Goal: Task Accomplishment & Management: Manage account settings

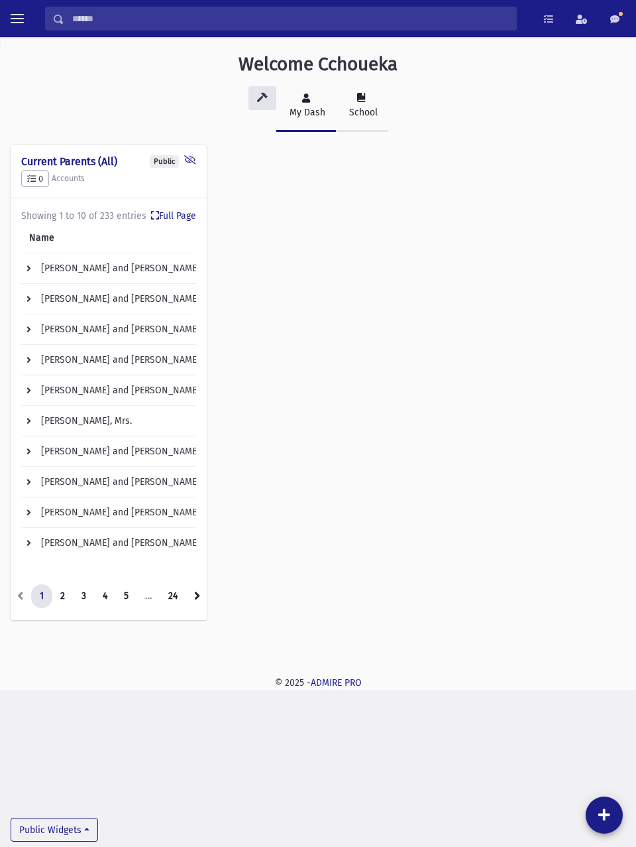
click at [371, 115] on div "School" at bounding box center [362, 112] width 31 height 14
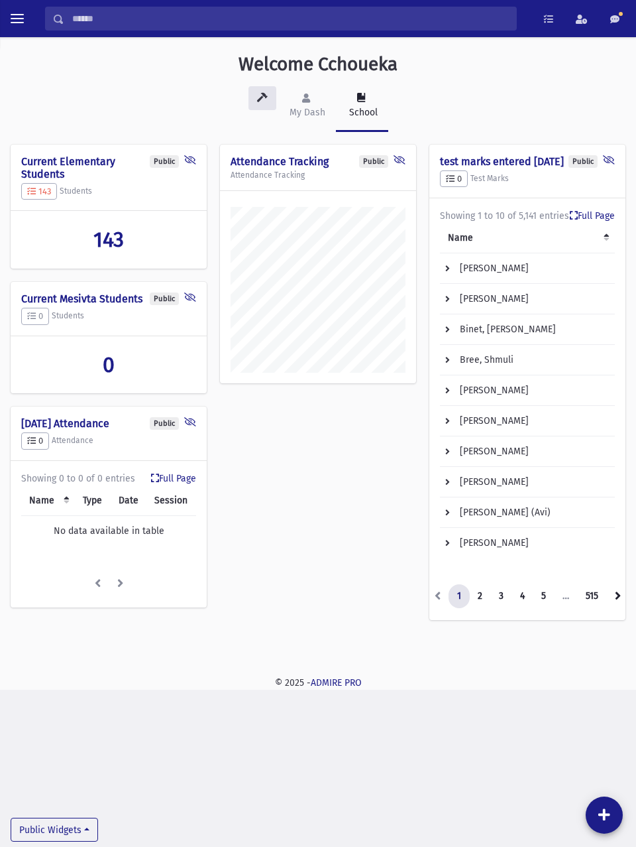
scroll to position [652, 636]
click at [17, 19] on span "toggle menu" at bounding box center [17, 18] width 13 height 1
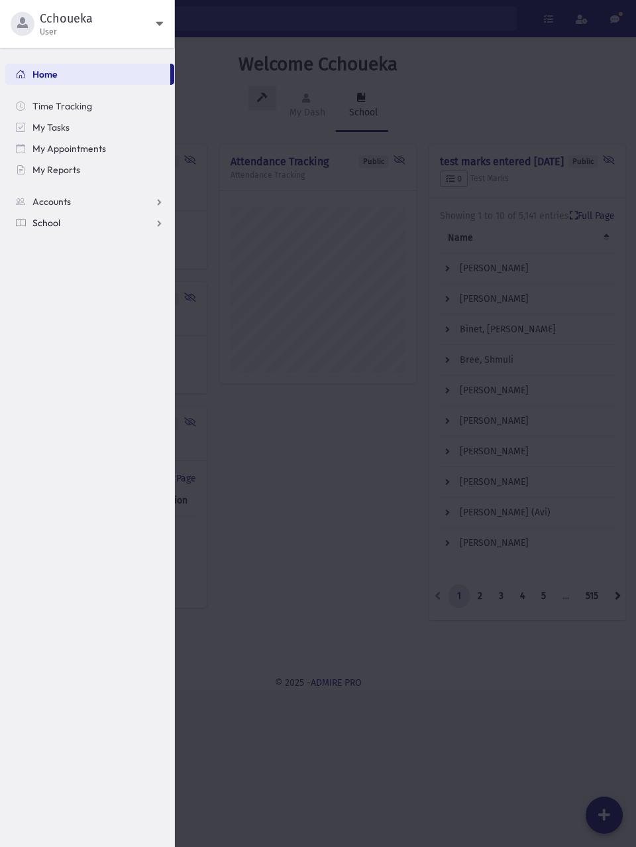
click at [121, 227] on link "School" at bounding box center [89, 222] width 169 height 21
click at [85, 264] on span "Attendance" at bounding box center [64, 265] width 49 height 12
click at [68, 288] on span "Entry" at bounding box center [61, 286] width 23 height 12
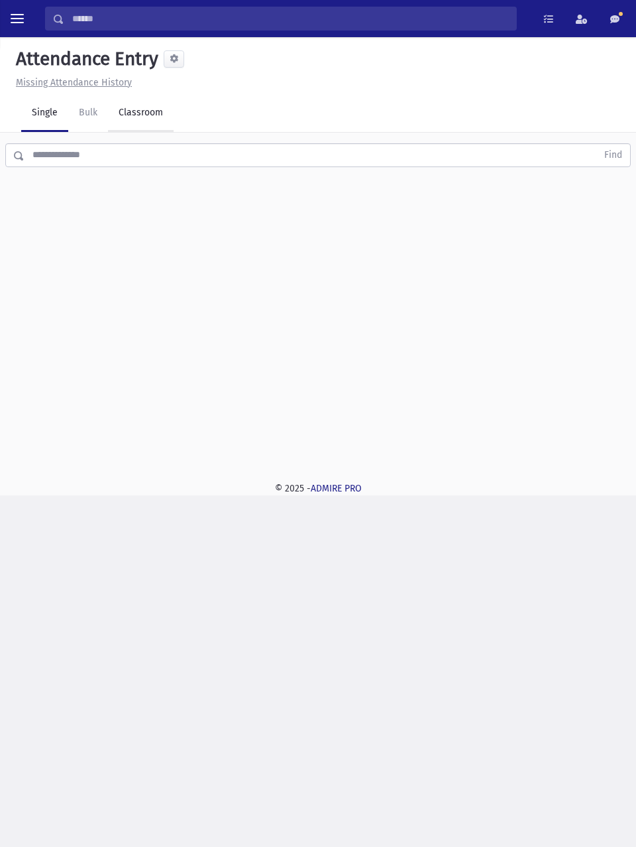
click at [142, 114] on link "Classroom" at bounding box center [141, 113] width 66 height 37
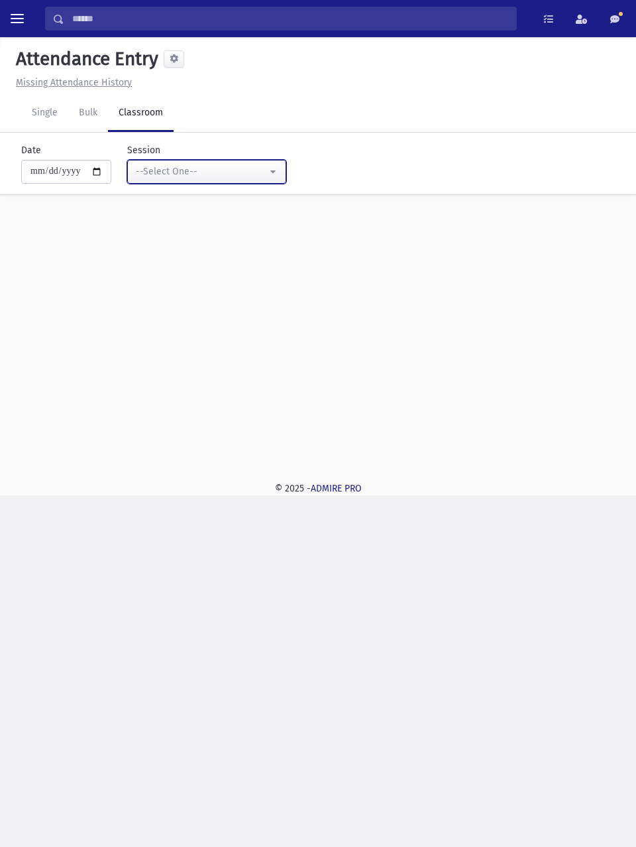
click at [219, 170] on div "--Select One--" at bounding box center [201, 171] width 131 height 14
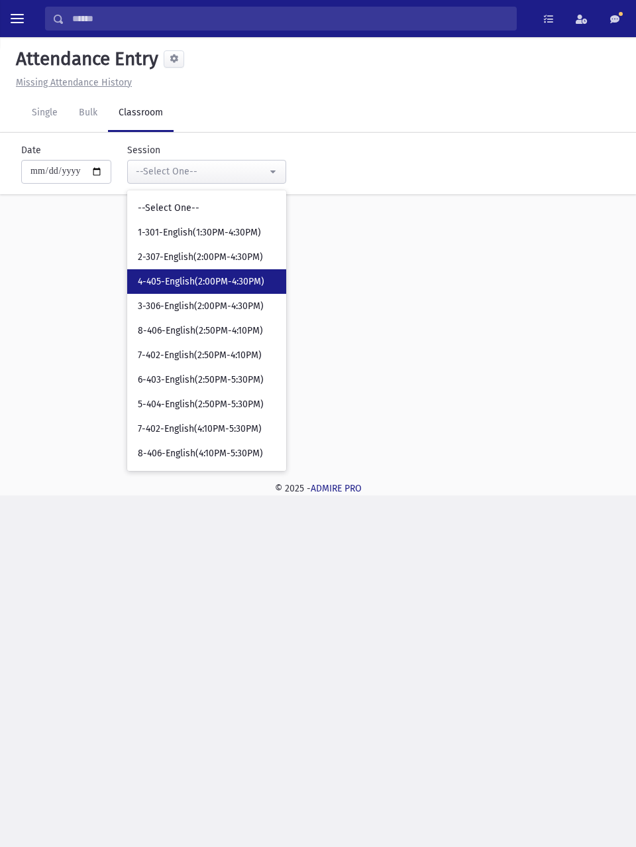
click at [227, 282] on span "4-405-English(2:00PM-4:30PM)" at bounding box center [201, 281] width 127 height 13
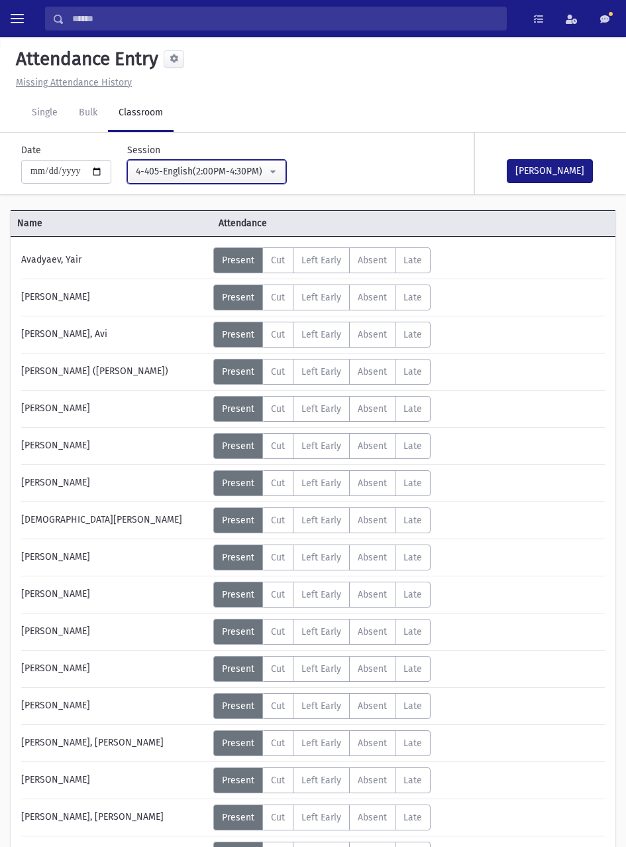
click at [266, 170] on div "4-405-English(2:00PM-4:30PM)" at bounding box center [201, 171] width 131 height 14
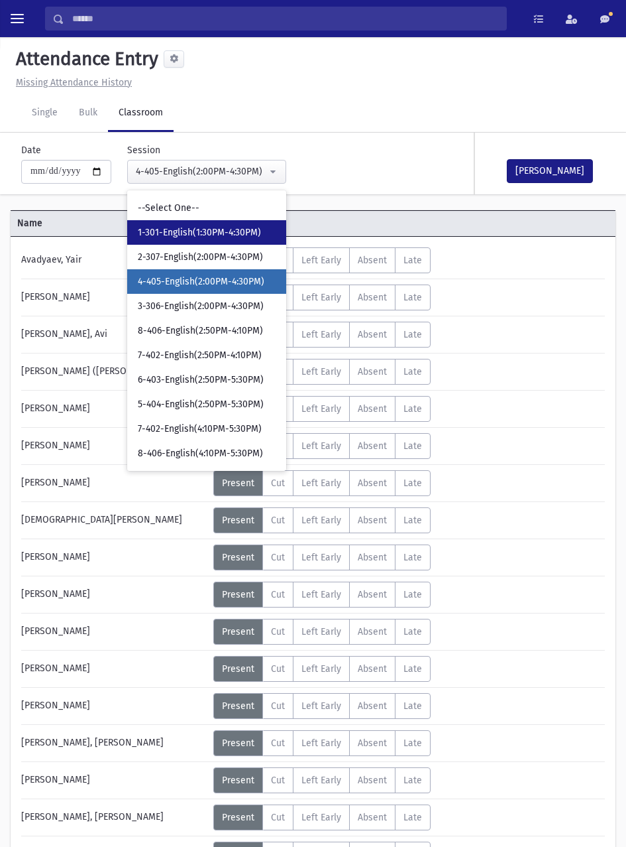
click at [223, 240] on link "1-301-English(1:30PM-4:30PM)" at bounding box center [206, 232] width 159 height 25
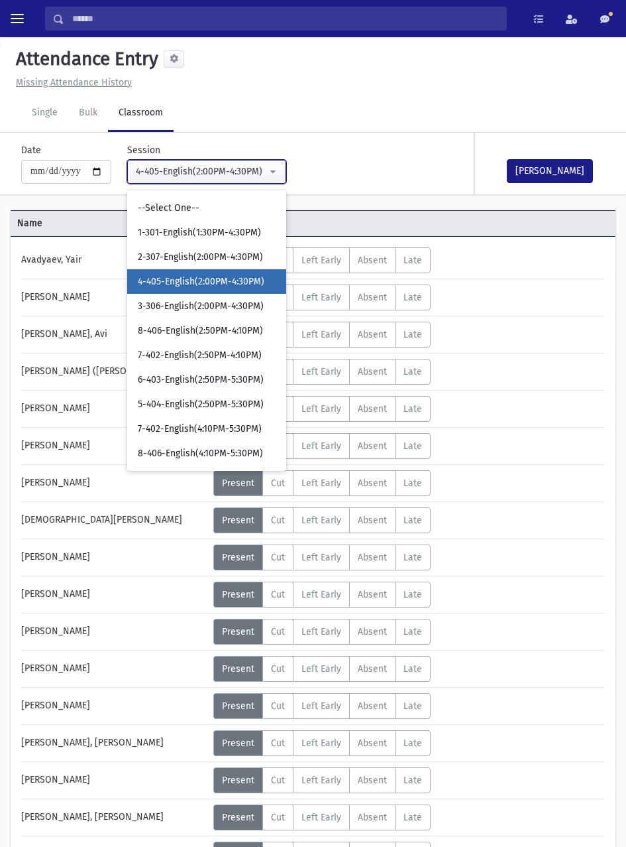
select select "****"
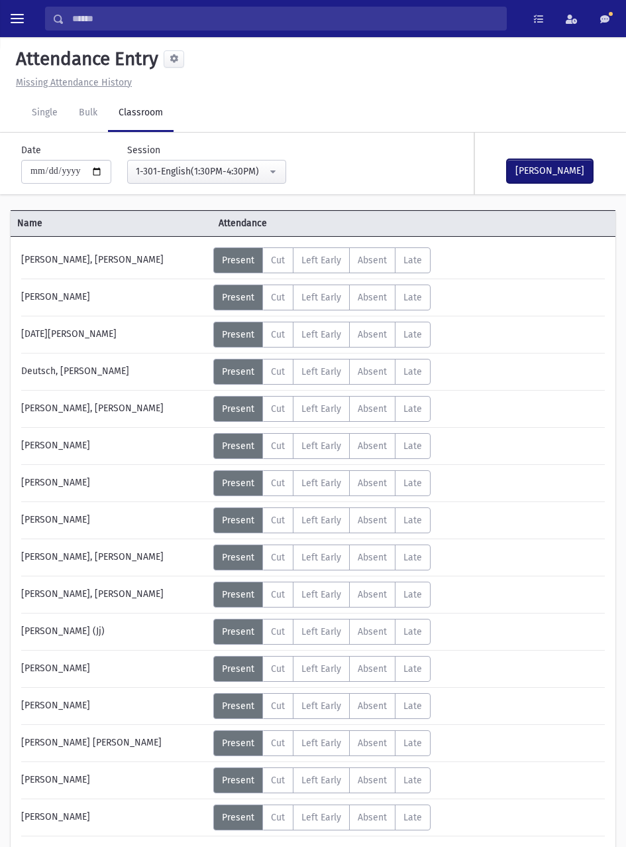
click at [552, 170] on button "[PERSON_NAME]" at bounding box center [550, 171] width 86 height 24
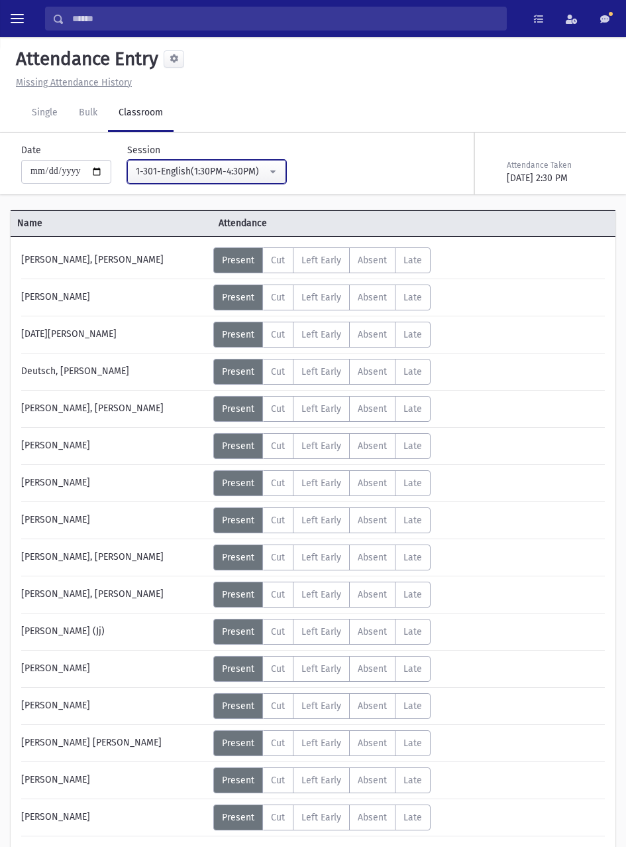
click at [232, 172] on div "1-301-English(1:30PM-4:30PM)" at bounding box center [201, 171] width 131 height 14
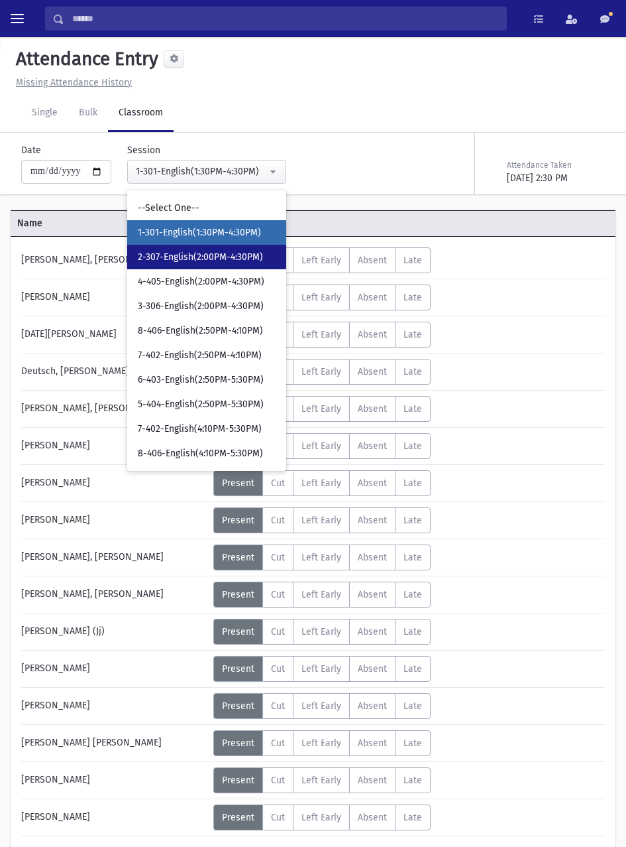
click at [226, 268] on link "2-307-English(2:00PM-4:30PM)" at bounding box center [206, 257] width 159 height 25
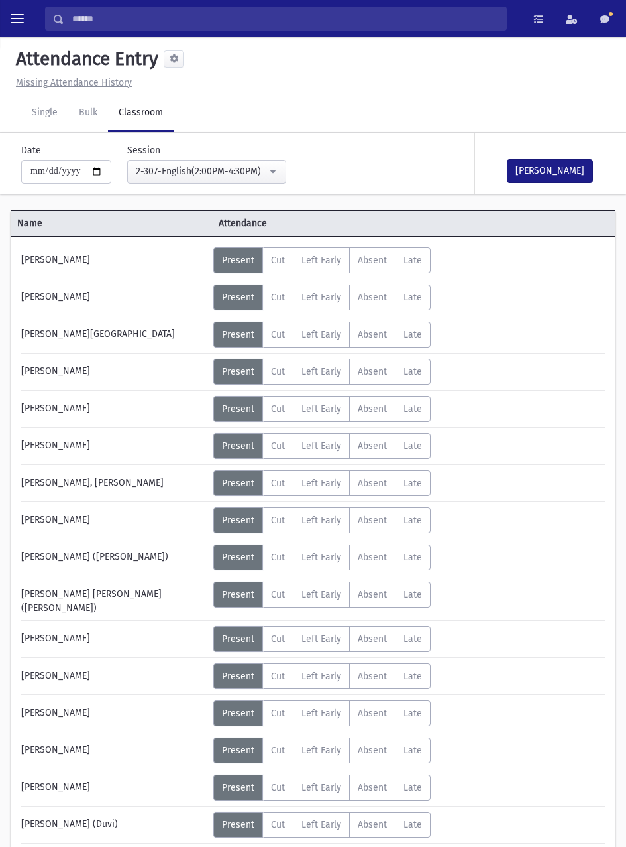
click at [562, 166] on button "Mark Done" at bounding box center [550, 171] width 86 height 24
click at [263, 164] on div "2-307-English(2:00PM-4:30PM)" at bounding box center [201, 171] width 131 height 14
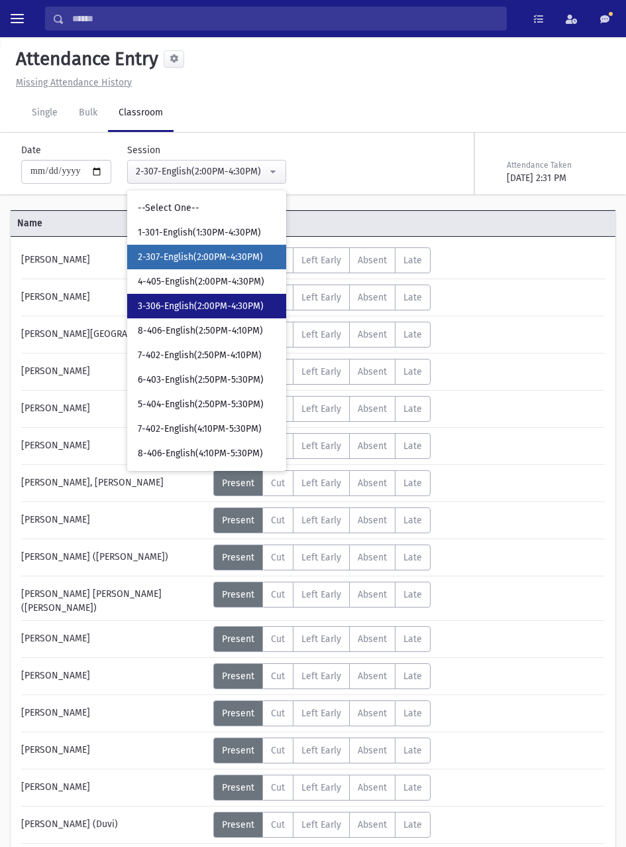
click at [231, 305] on span "3-306-English(2:00PM-4:30PM)" at bounding box center [201, 306] width 126 height 13
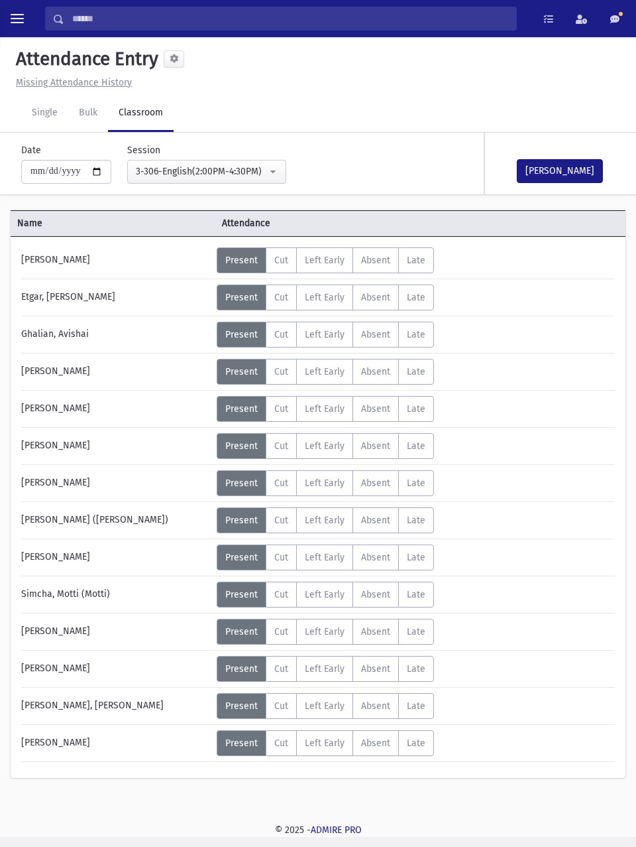
click at [585, 172] on button "Mark Done" at bounding box center [560, 171] width 86 height 24
click at [229, 169] on div "3-306-English(2:00PM-4:30PM)" at bounding box center [201, 171] width 131 height 14
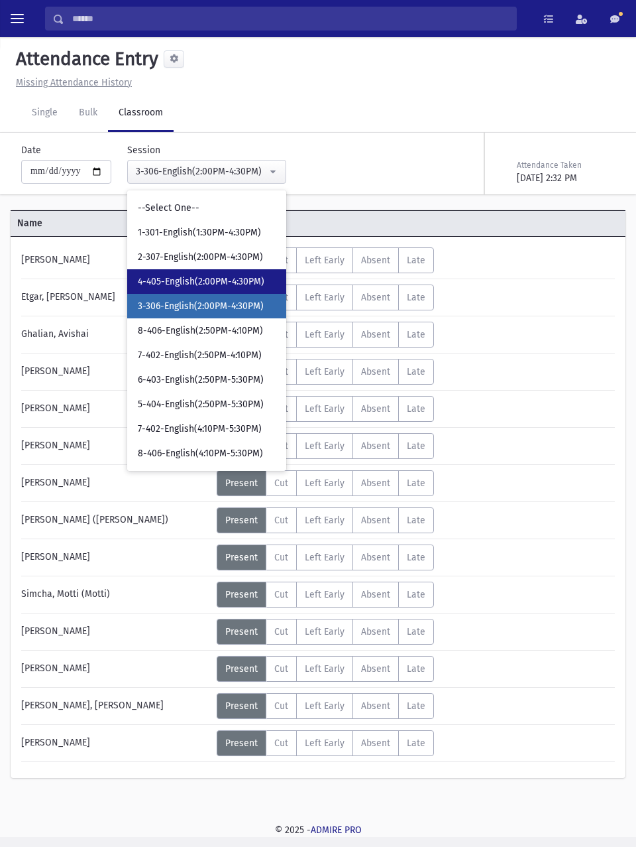
click at [223, 282] on span "4-405-English(2:00PM-4:30PM)" at bounding box center [201, 281] width 127 height 13
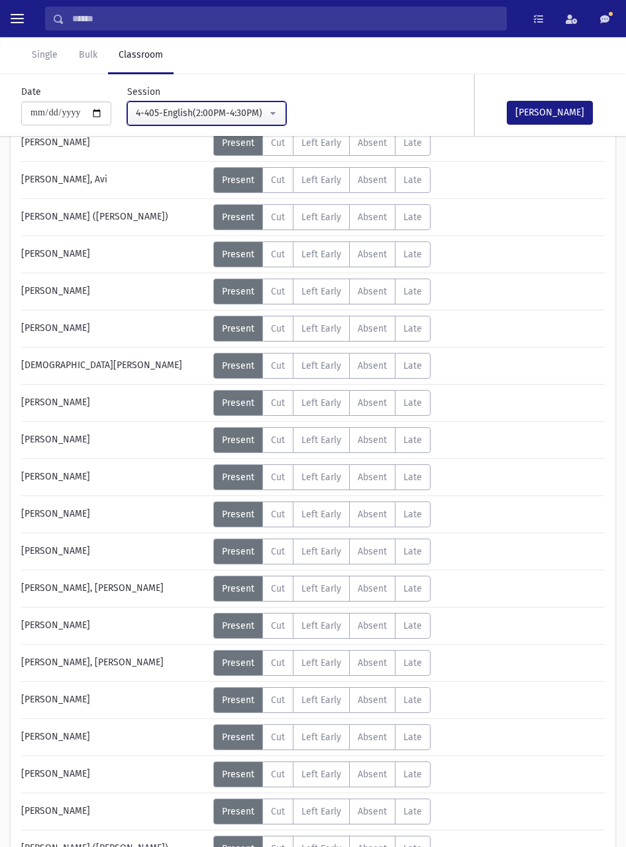
scroll to position [149, 0]
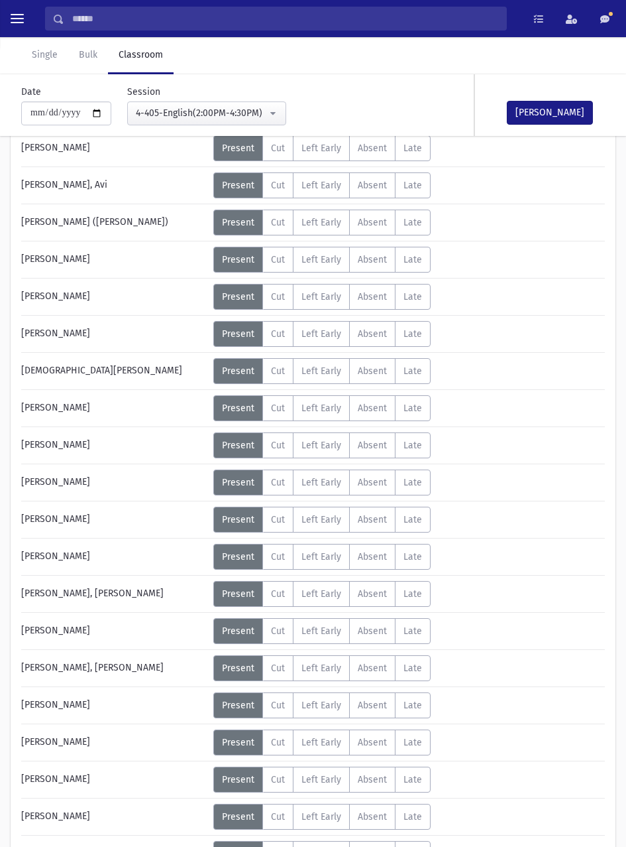
click at [373, 338] on span "Absent" at bounding box center [372, 333] width 29 height 11
click at [563, 109] on button "[PERSON_NAME]" at bounding box center [550, 113] width 86 height 24
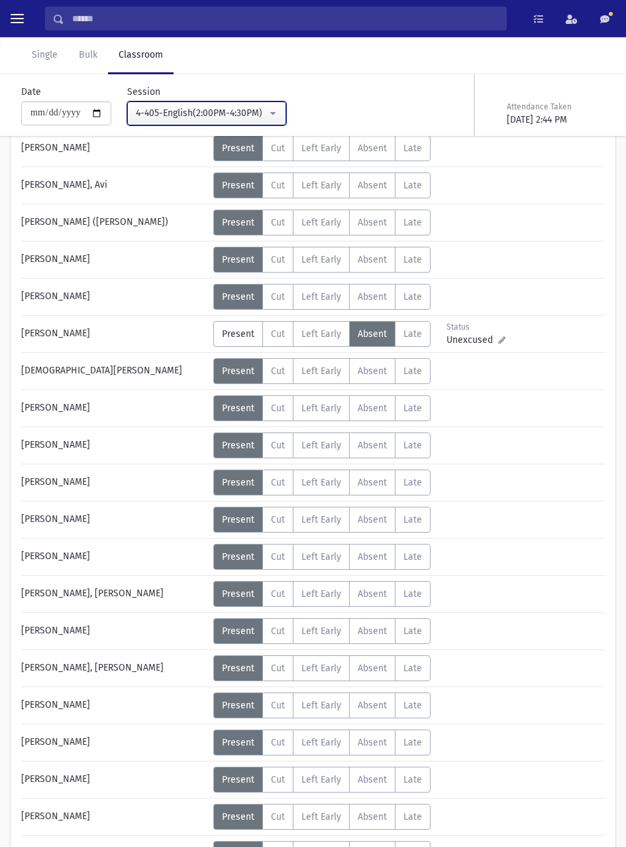
click at [252, 113] on div "4-405-English(2:00PM-4:30PM)" at bounding box center [201, 113] width 131 height 14
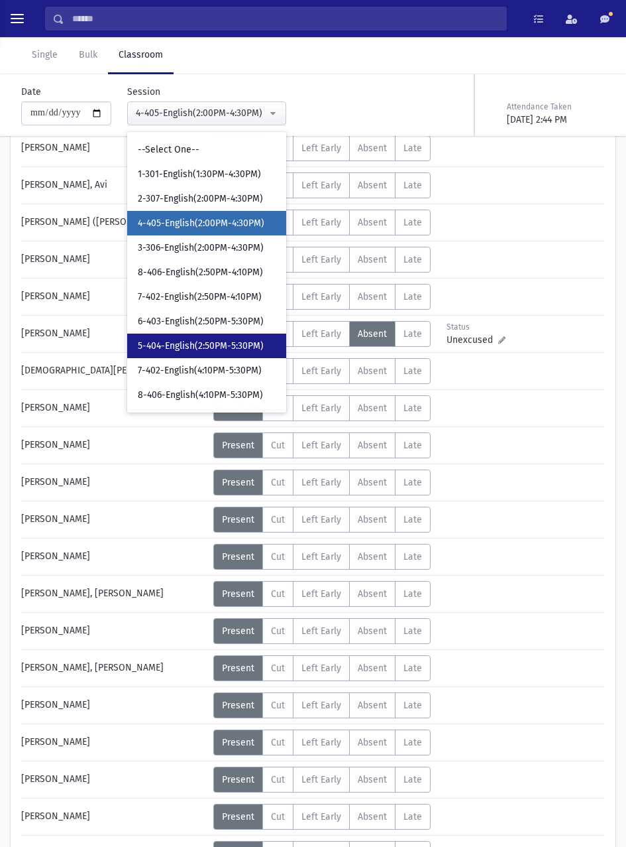
click at [234, 345] on span "5-404-English(2:50PM-5:30PM)" at bounding box center [201, 345] width 126 height 13
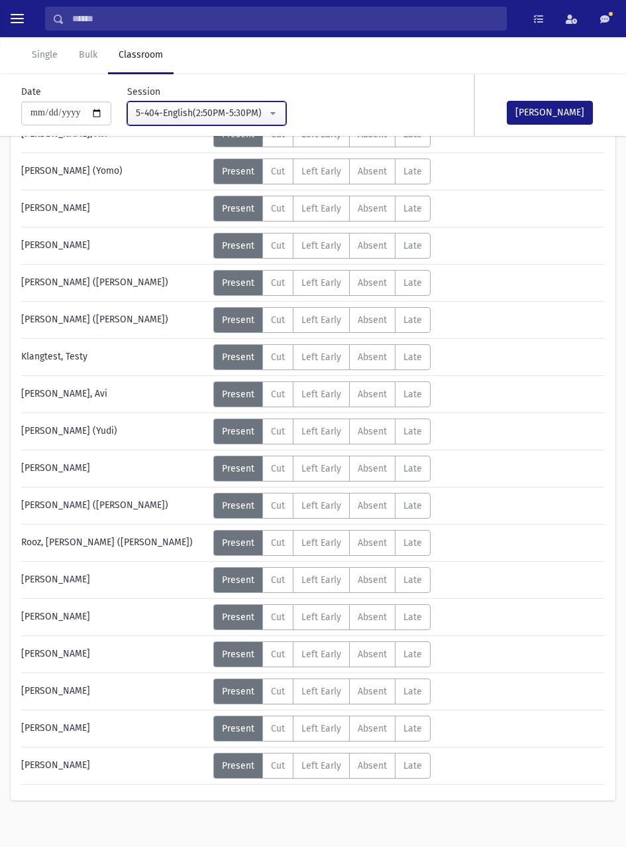
scroll to position [274, 0]
click at [375, 659] on span "Absent" at bounding box center [372, 653] width 29 height 11
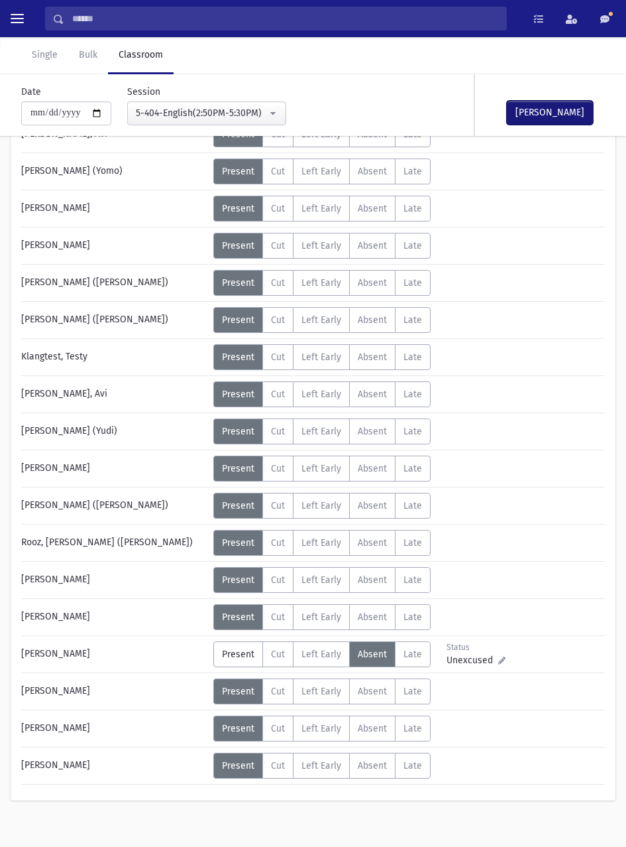
click at [556, 116] on button "Mark Done" at bounding box center [550, 113] width 86 height 24
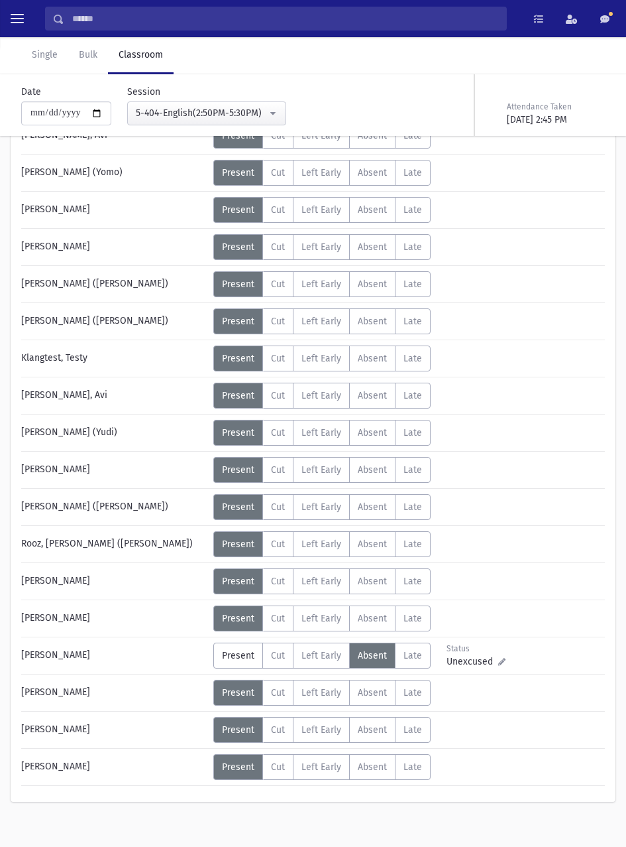
scroll to position [286, 0]
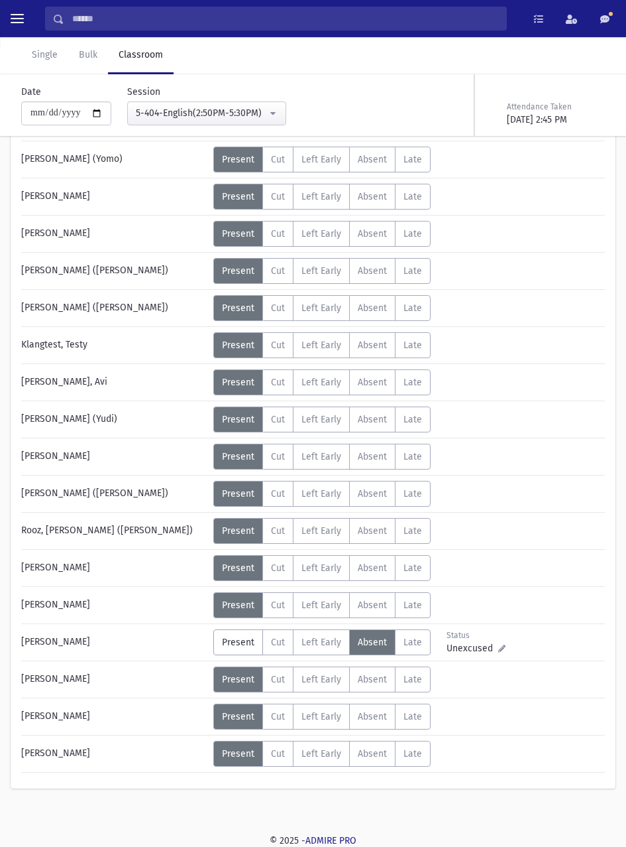
click at [620, 530] on div "Name Attendance Abraham, Yaakov Status Unexcused Admin: Present P" at bounding box center [313, 369] width 626 height 896
click at [261, 102] on button "5-404-English(2:50PM-5:30PM)" at bounding box center [206, 113] width 159 height 24
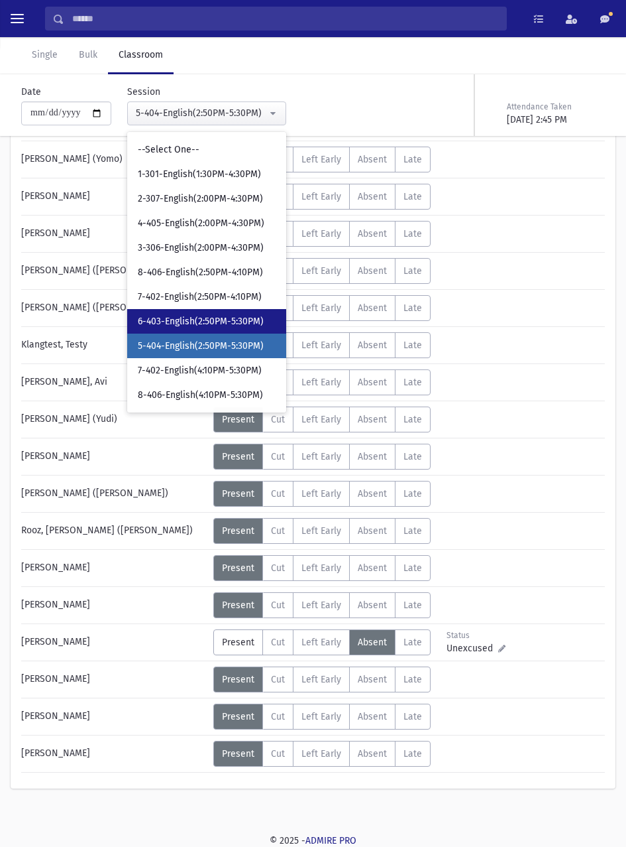
click at [243, 319] on span "6-403-English(2:50PM-5:30PM)" at bounding box center [201, 321] width 126 height 13
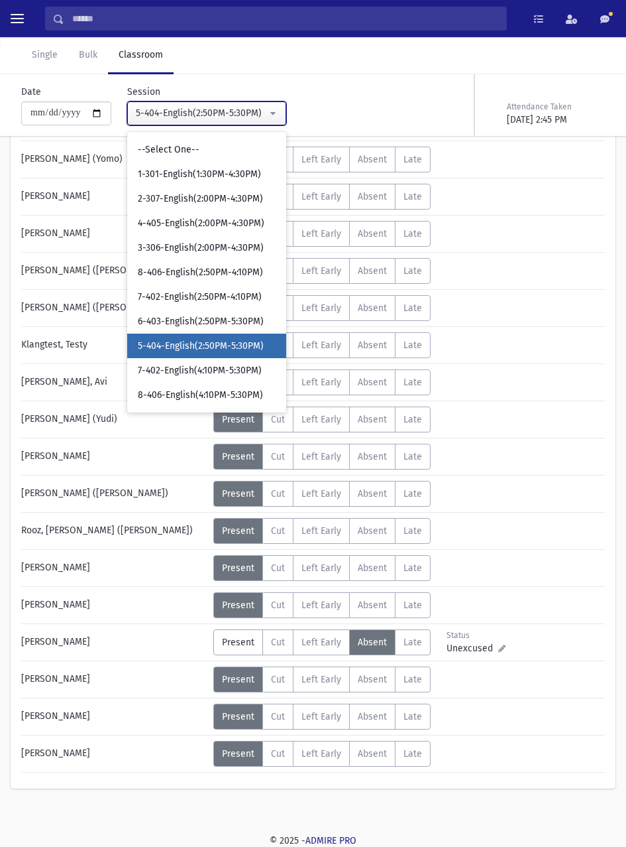
select select "****"
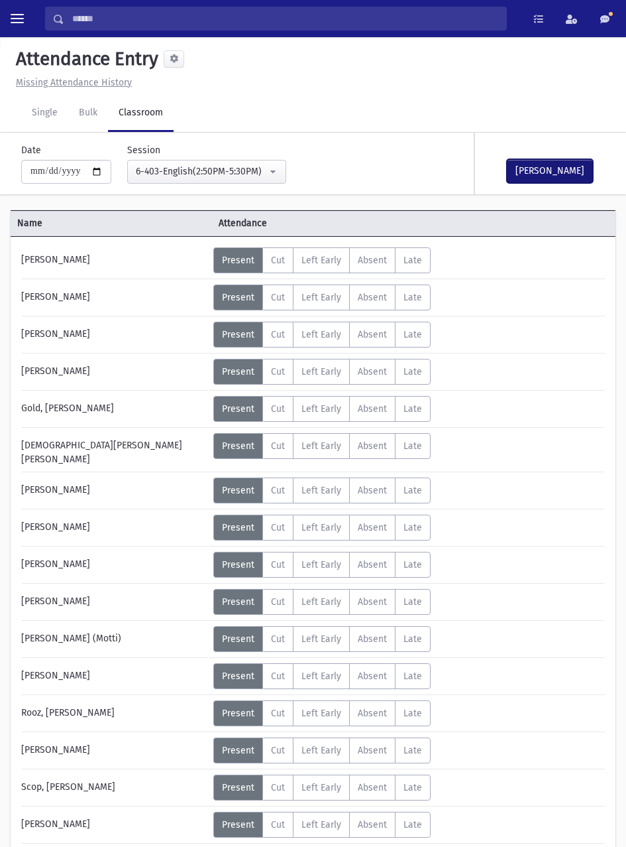
click at [549, 170] on button "[PERSON_NAME]" at bounding box center [550, 171] width 86 height 24
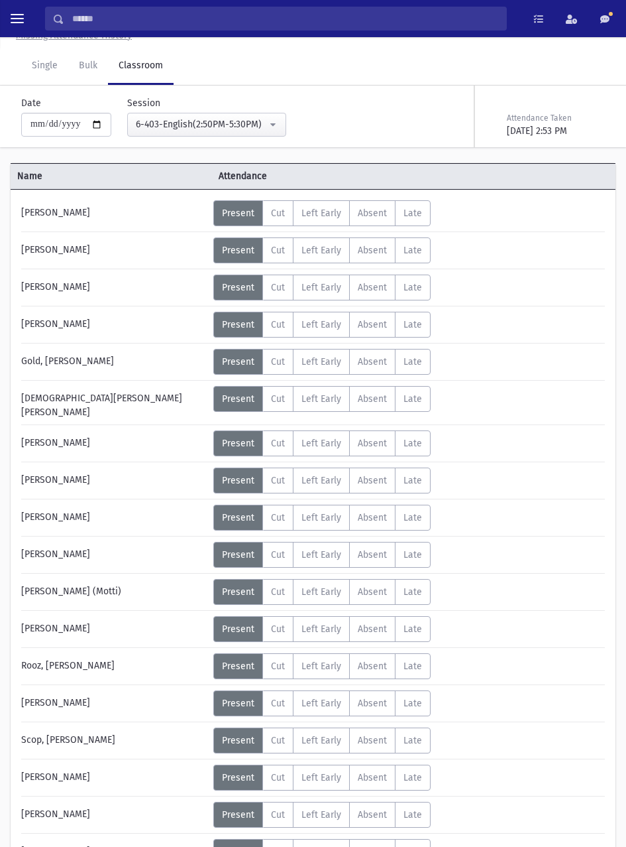
scroll to position [46, 0]
click at [72, 247] on div "Epstein, Dovid" at bounding box center [114, 251] width 199 height 26
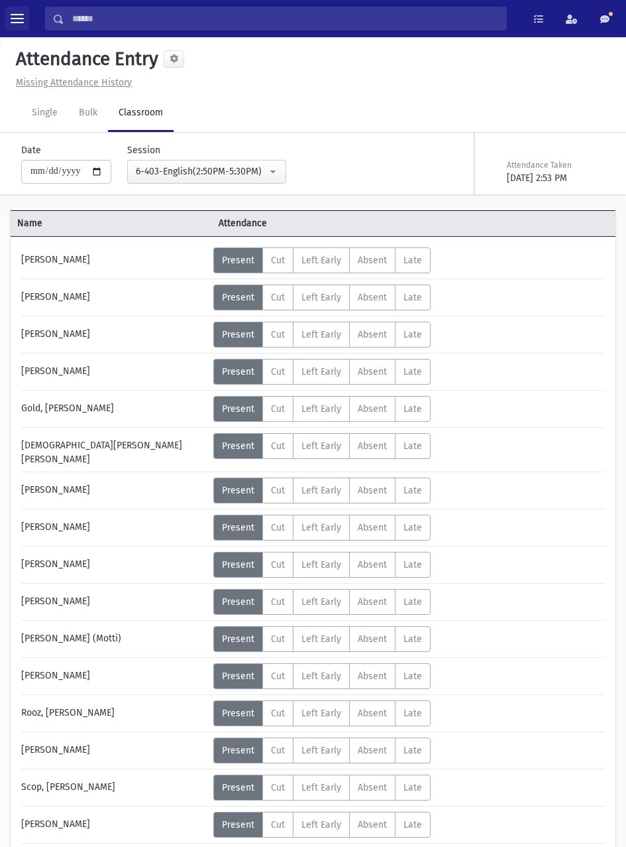
click at [22, 19] on span "toggle menu" at bounding box center [17, 18] width 13 height 1
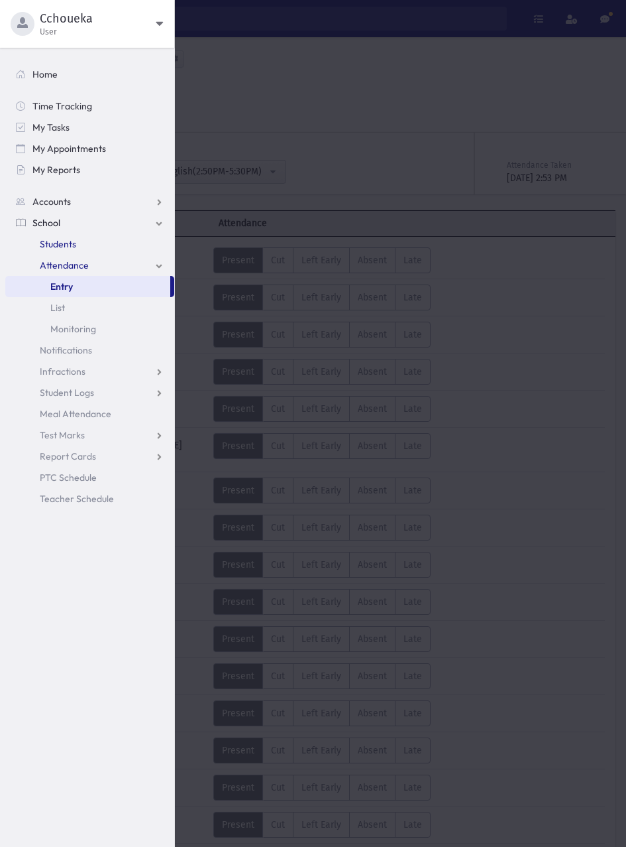
click at [76, 243] on link "Students" at bounding box center [89, 243] width 169 height 21
click at [76, 241] on link "Students" at bounding box center [89, 243] width 169 height 21
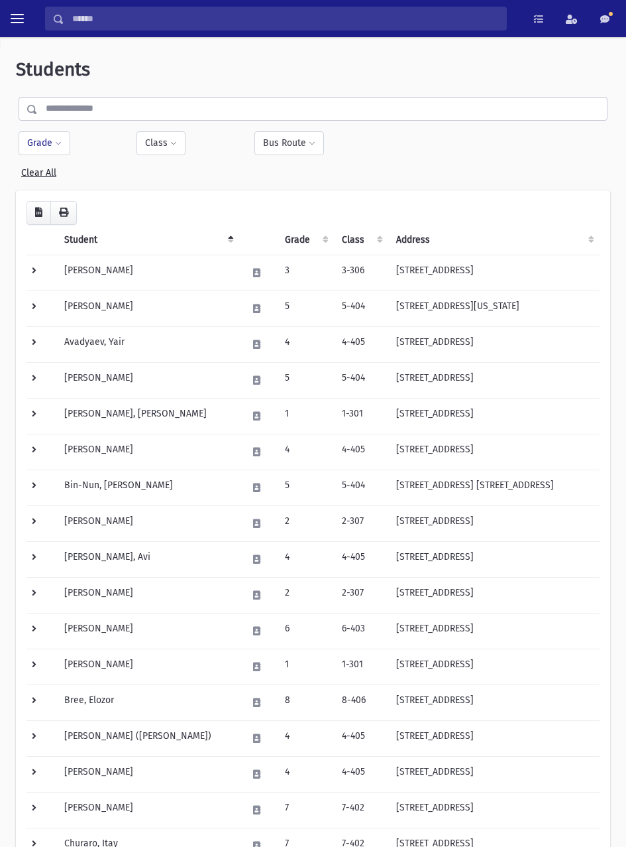
click at [49, 141] on button "Grade" at bounding box center [45, 143] width 52 height 24
click at [128, 187] on ul at bounding box center [96, 180] width 138 height 20
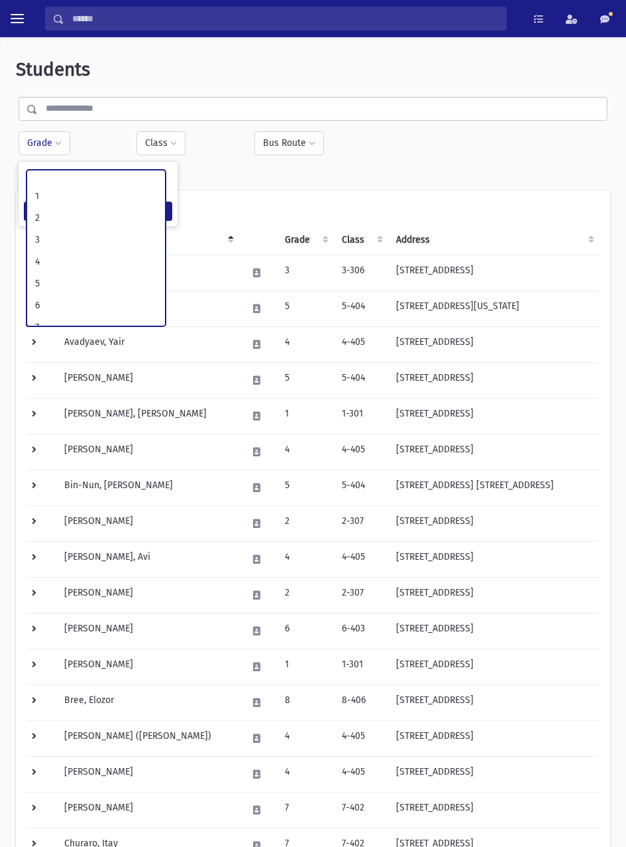
scroll to position [72, 0]
select select "*"
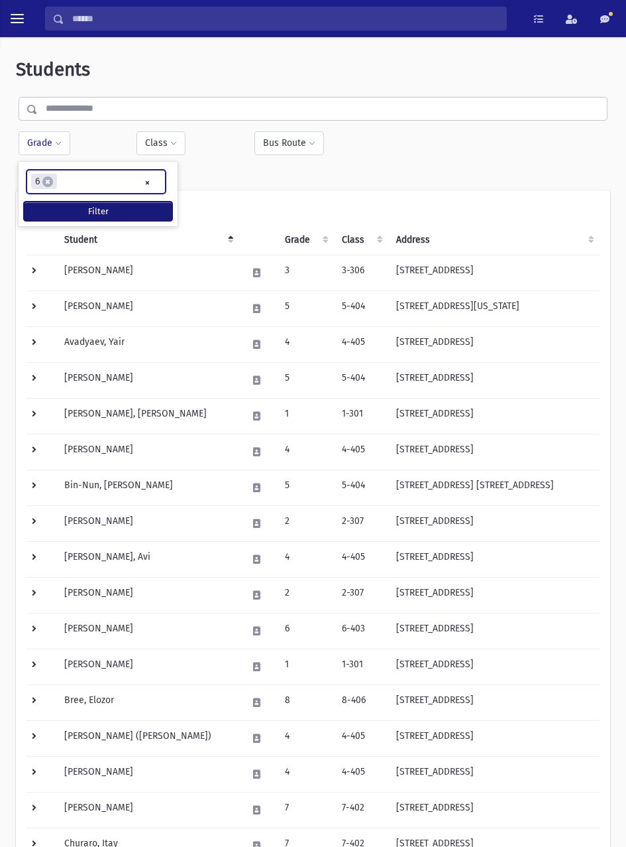
click at [137, 212] on button "Filter" at bounding box center [98, 211] width 148 height 19
click at [120, 206] on button "Filter" at bounding box center [98, 211] width 148 height 19
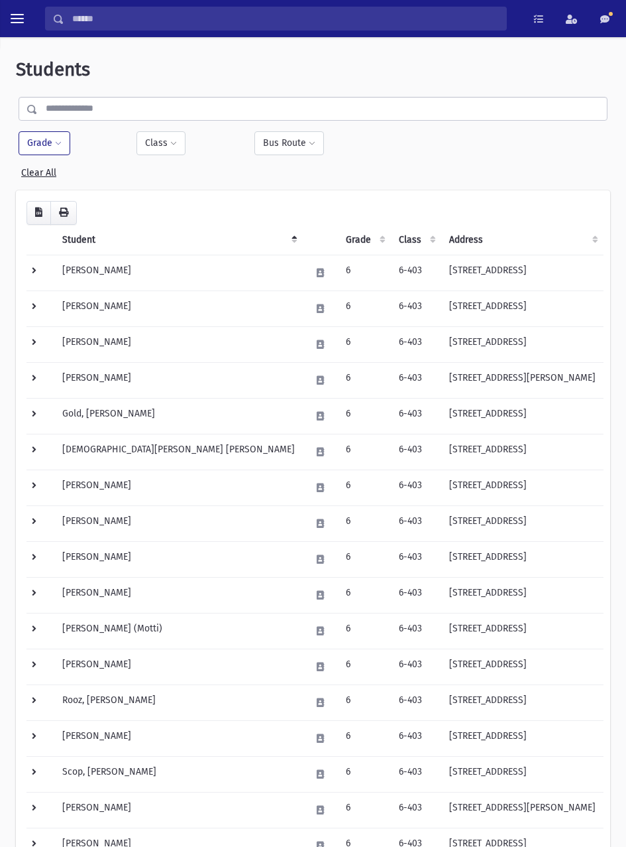
click at [108, 302] on td "[PERSON_NAME]" at bounding box center [178, 308] width 249 height 36
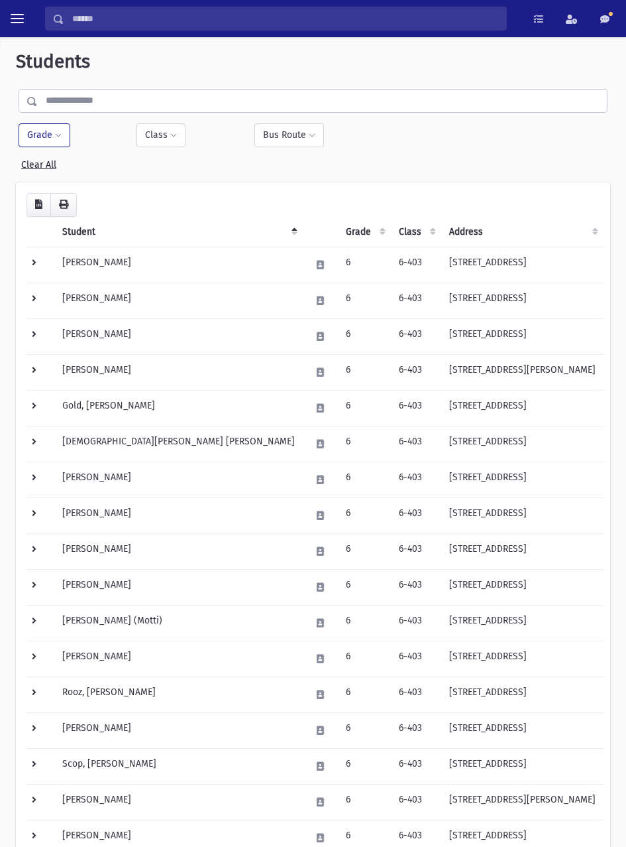
scroll to position [7, 0]
click at [132, 266] on td "[PERSON_NAME]" at bounding box center [178, 265] width 249 height 36
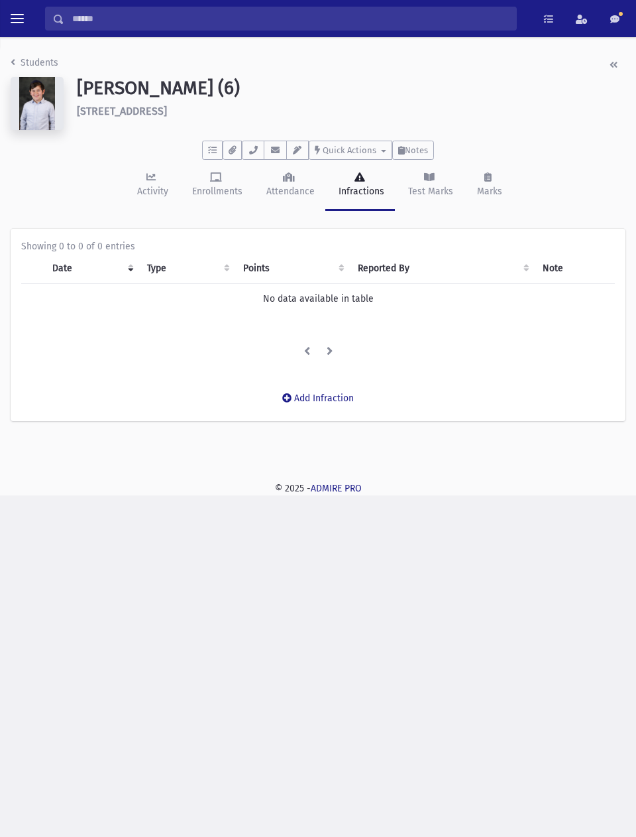
click at [163, 17] on input "Search" at bounding box center [290, 19] width 452 height 24
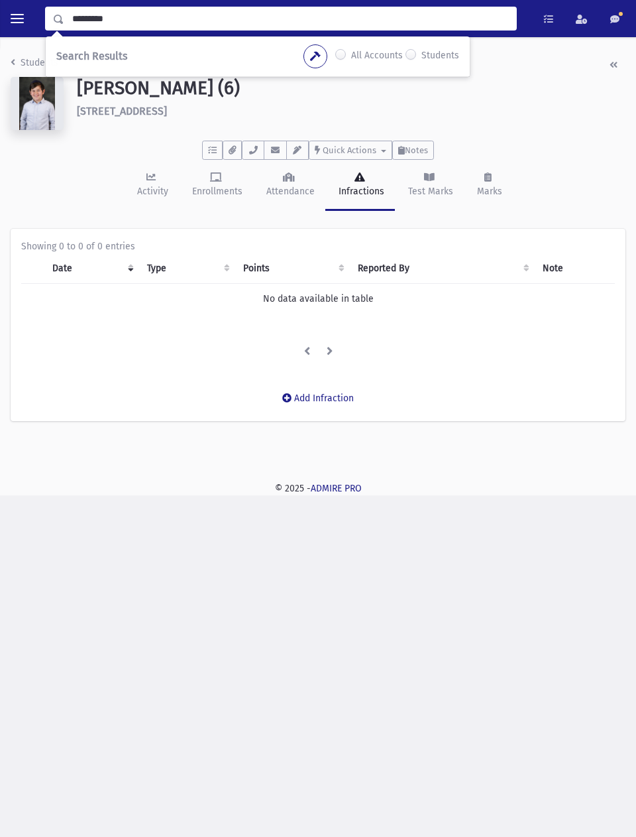
type input "*********"
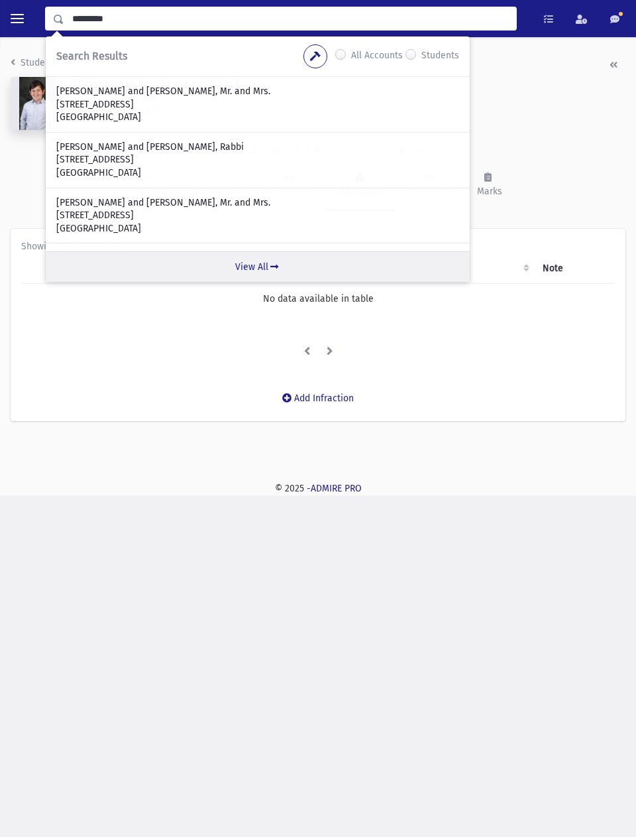
click at [253, 278] on link "View All" at bounding box center [258, 266] width 424 height 30
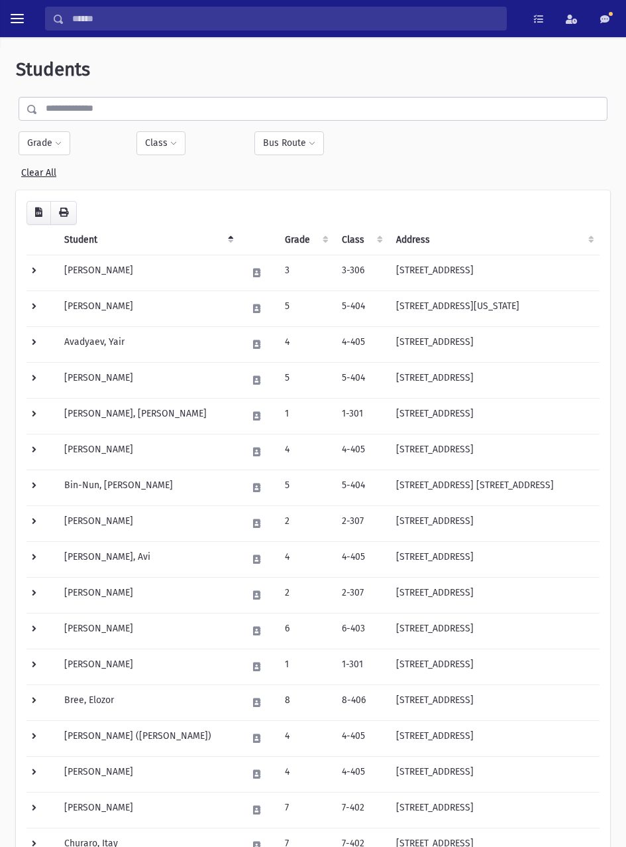
click at [237, 106] on input "text" at bounding box center [322, 109] width 569 height 24
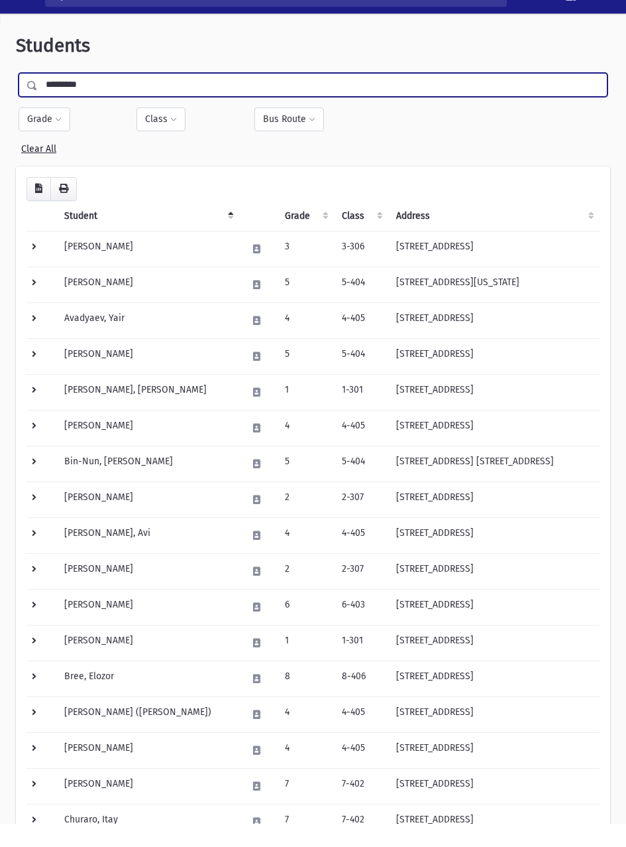
type input "*********"
click at [48, 142] on button "Grade" at bounding box center [45, 143] width 52 height 24
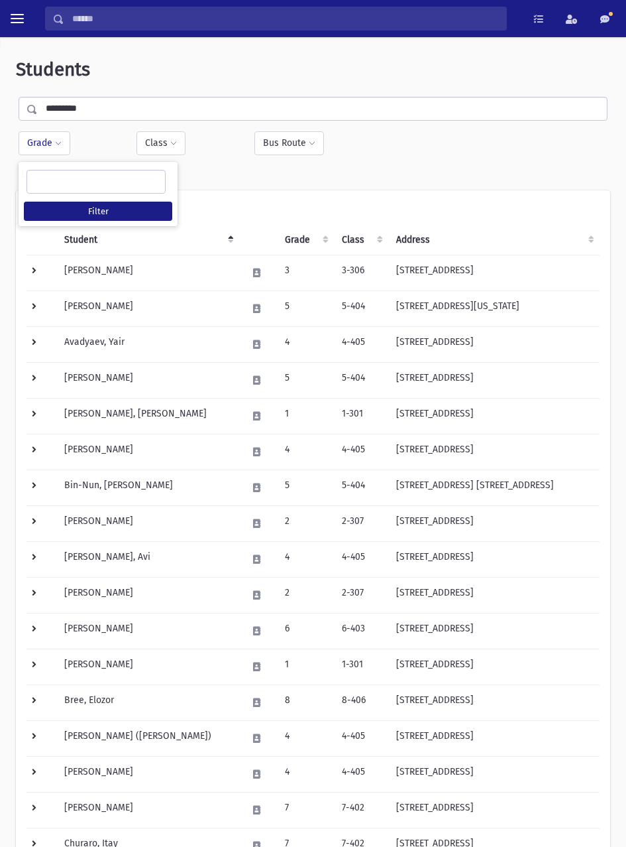
click at [110, 182] on ul at bounding box center [96, 180] width 138 height 20
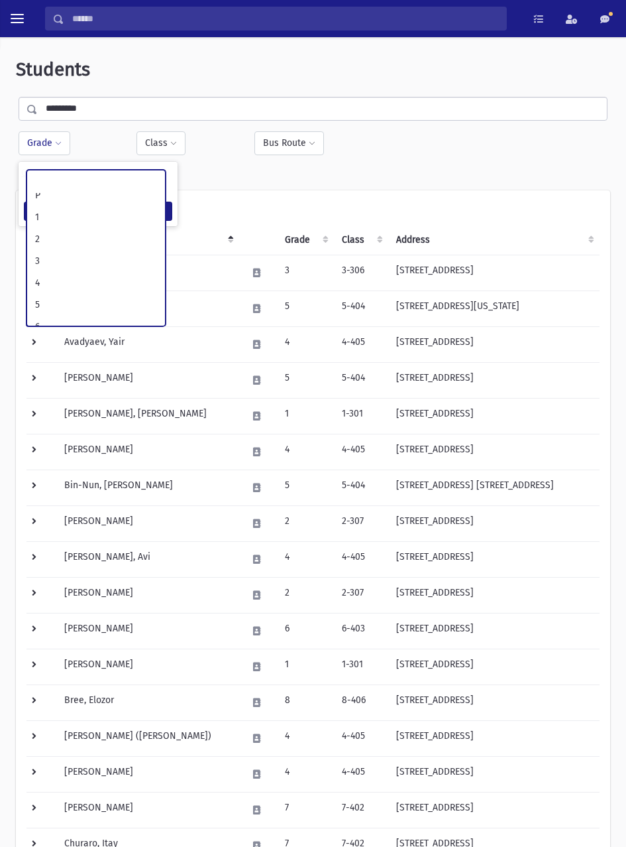
scroll to position [89, 0]
select select "*"
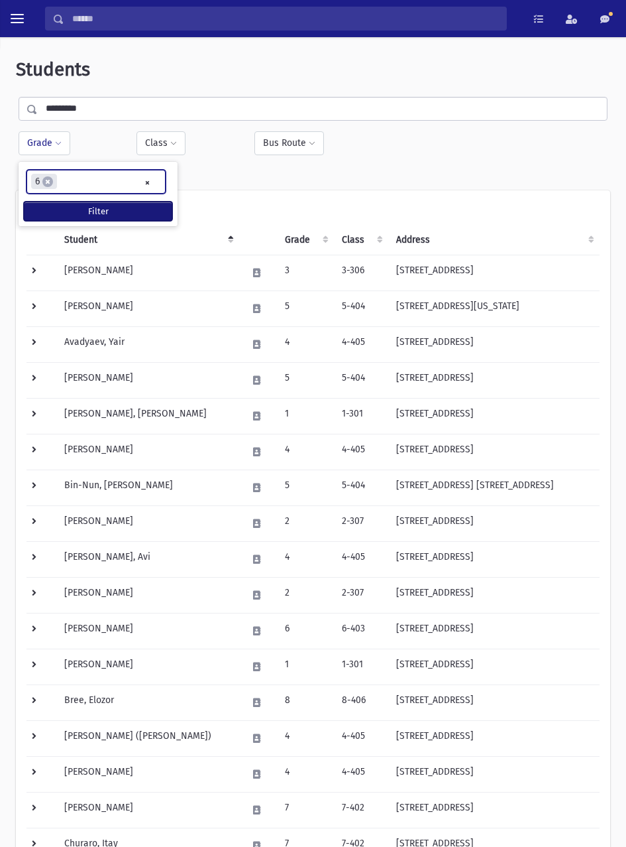
click at [135, 211] on button "Filter" at bounding box center [98, 211] width 148 height 19
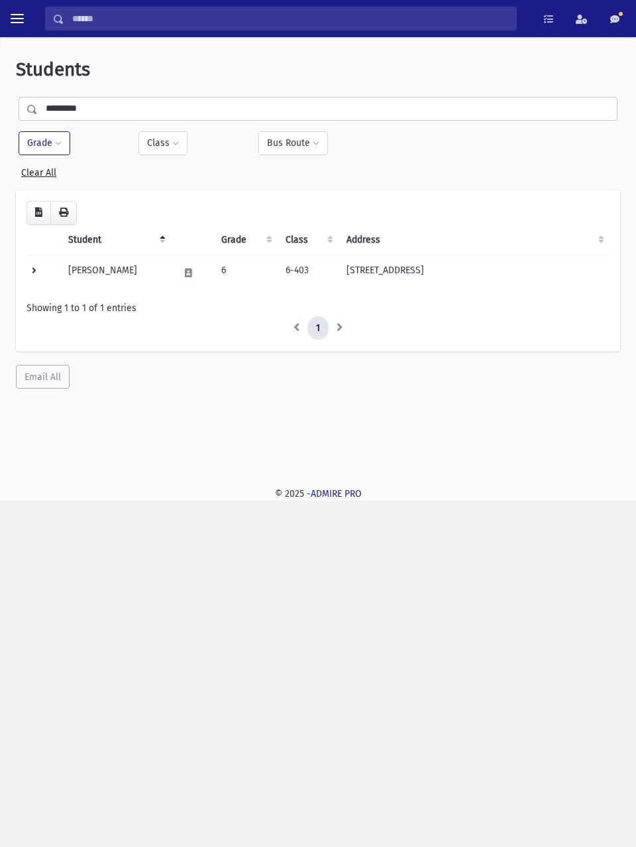
click at [123, 266] on td "[PERSON_NAME]" at bounding box center [115, 273] width 111 height 36
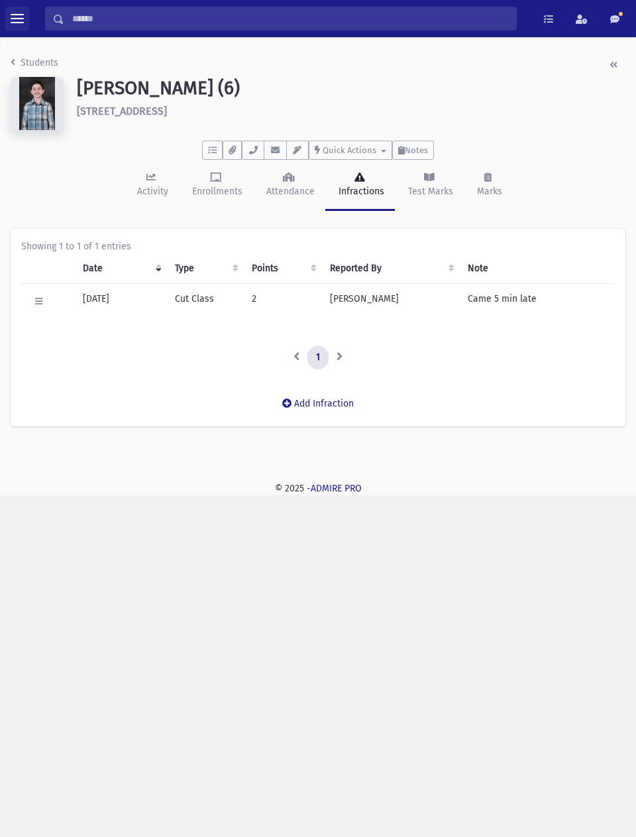
click at [18, 17] on span "toggle menu" at bounding box center [17, 18] width 13 height 13
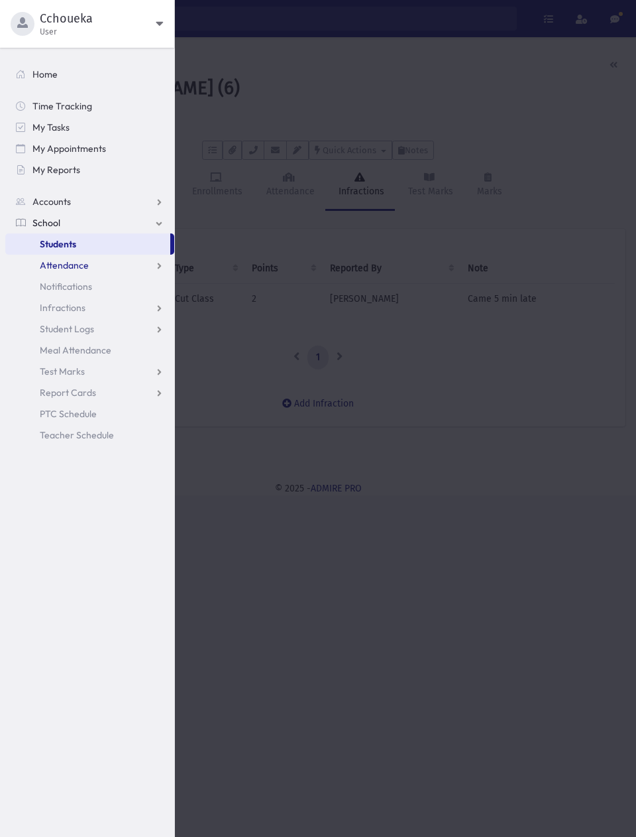
click at [85, 265] on span "Attendance" at bounding box center [64, 265] width 49 height 12
click at [86, 285] on link "Entry" at bounding box center [89, 286] width 169 height 21
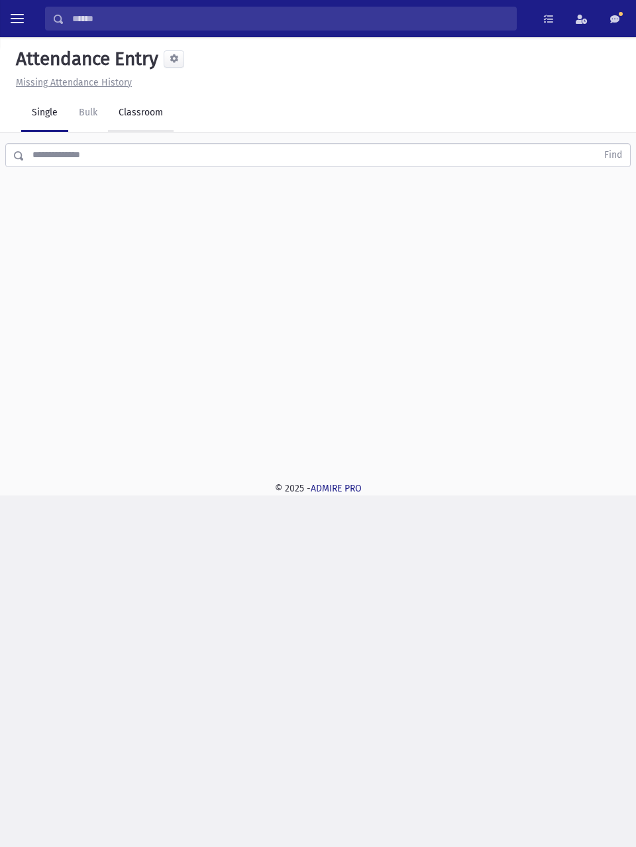
click at [145, 111] on link "Classroom" at bounding box center [141, 113] width 66 height 37
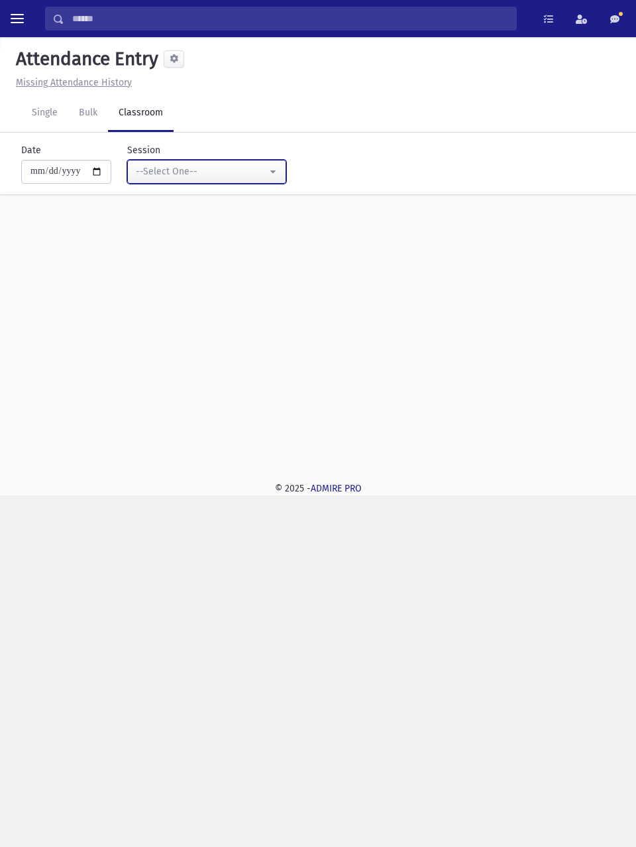
click at [266, 175] on div "--Select One--" at bounding box center [201, 171] width 131 height 14
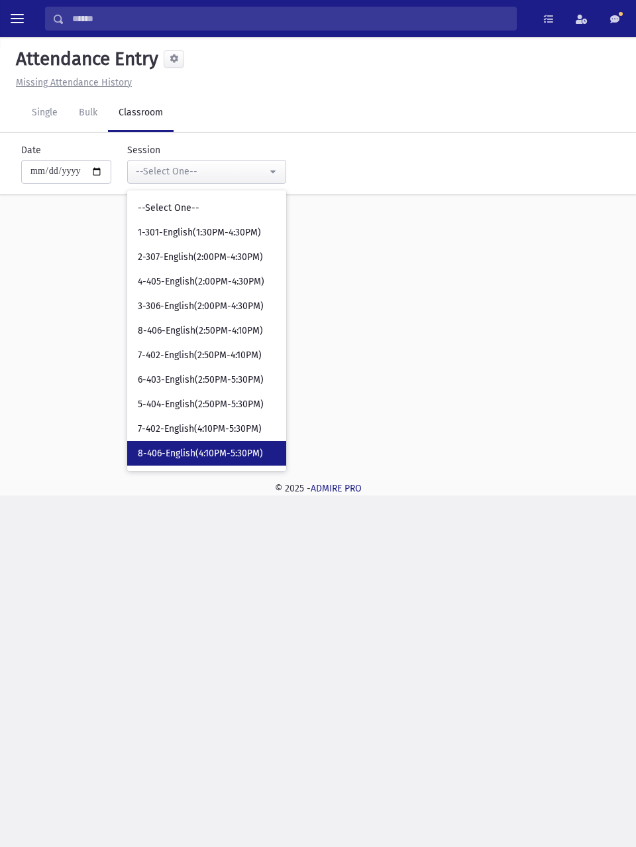
click at [245, 453] on span "8-406-English(4:10PM-5:30PM)" at bounding box center [200, 453] width 125 height 13
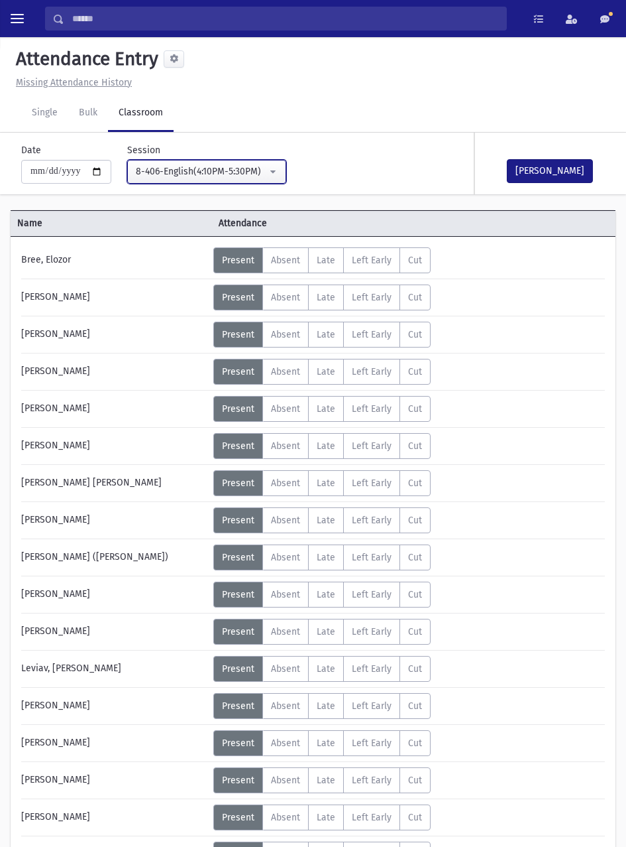
click at [257, 174] on div "8-406-English(4:10PM-5:30PM)" at bounding box center [201, 171] width 131 height 14
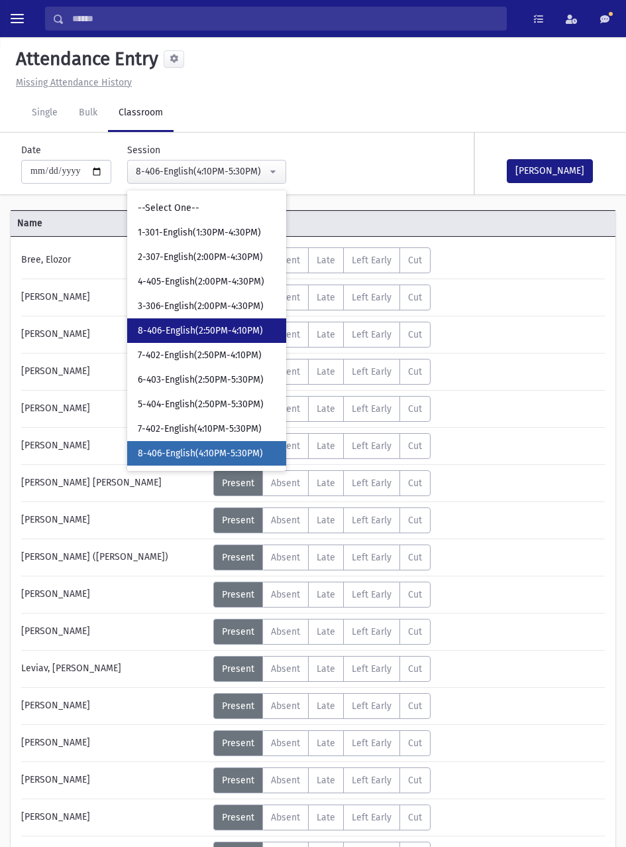
click at [247, 329] on span "8-406-English(2:50PM-4:10PM)" at bounding box center [200, 330] width 125 height 13
select select "****"
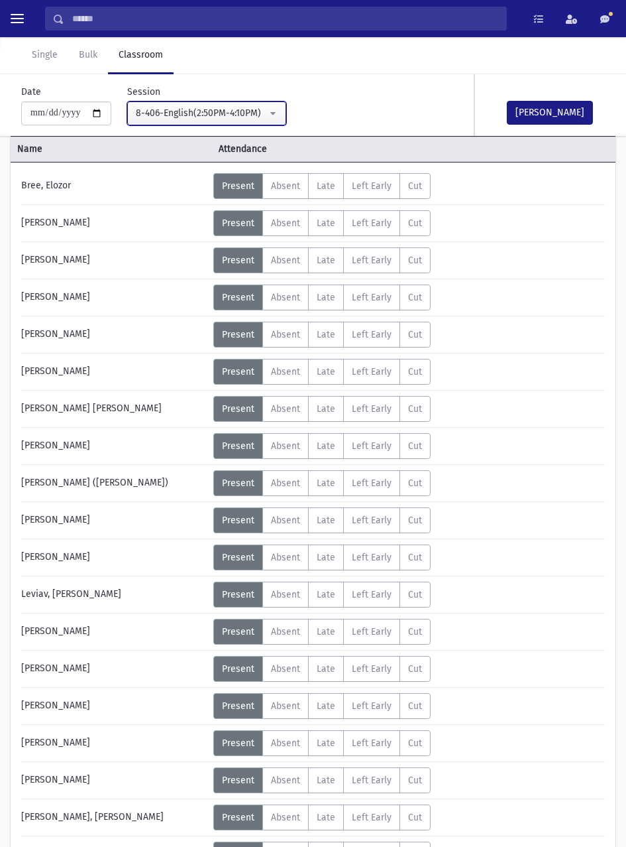
scroll to position [74, 0]
click at [291, 258] on span "Absent" at bounding box center [285, 260] width 29 height 11
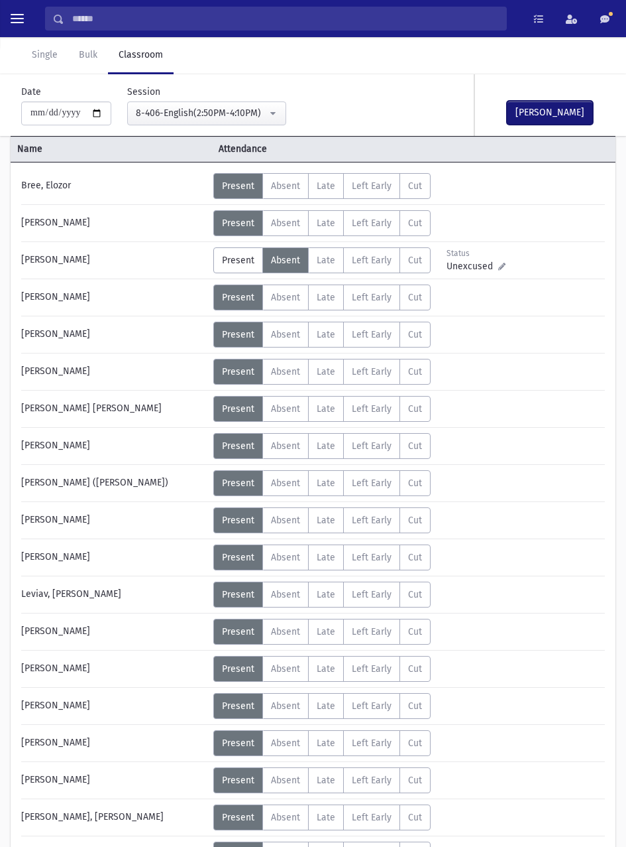
click at [554, 115] on button "Mark Done" at bounding box center [550, 113] width 86 height 24
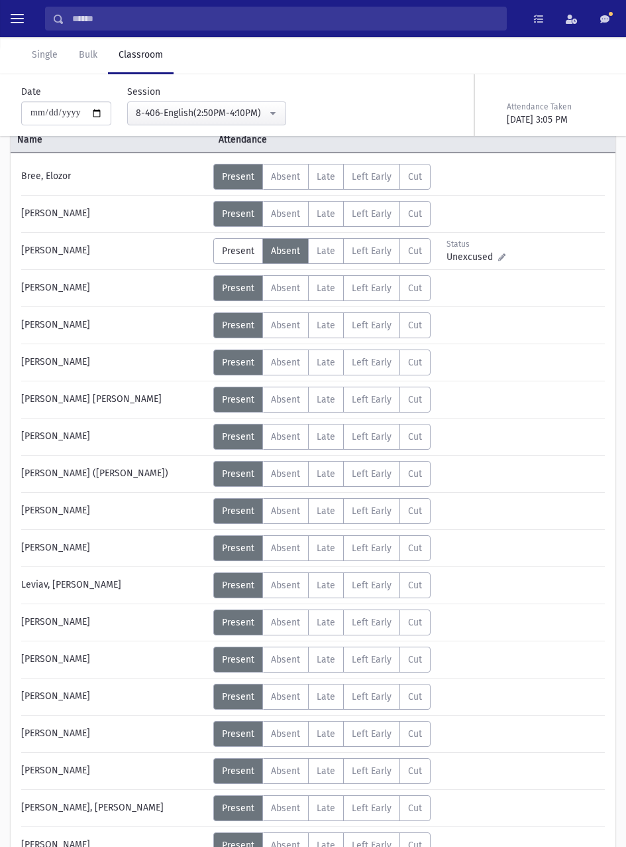
scroll to position [83, 0]
click at [624, 392] on div "Name Attendance Bree, Elozor Status Unexcused Admin: Present P A" at bounding box center [313, 517] width 626 height 785
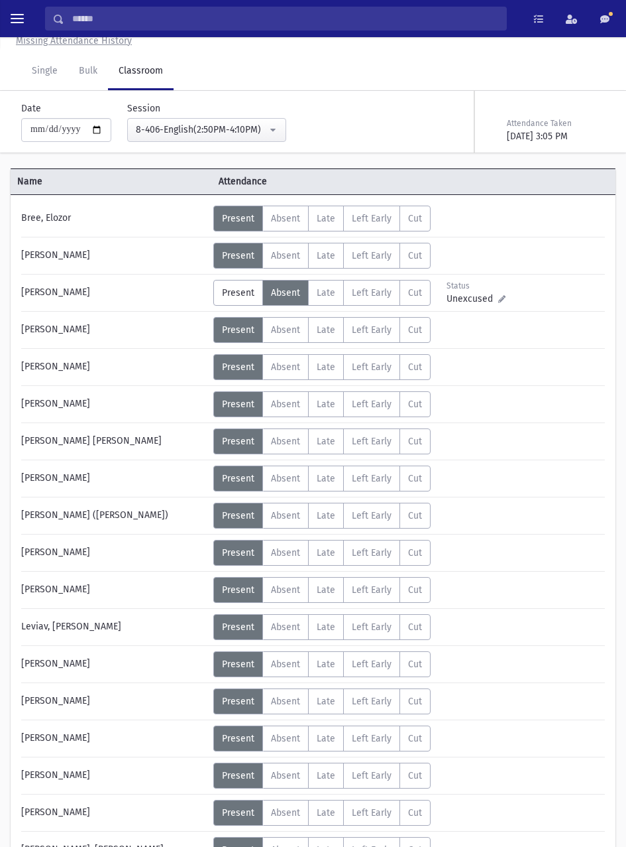
scroll to position [0, 0]
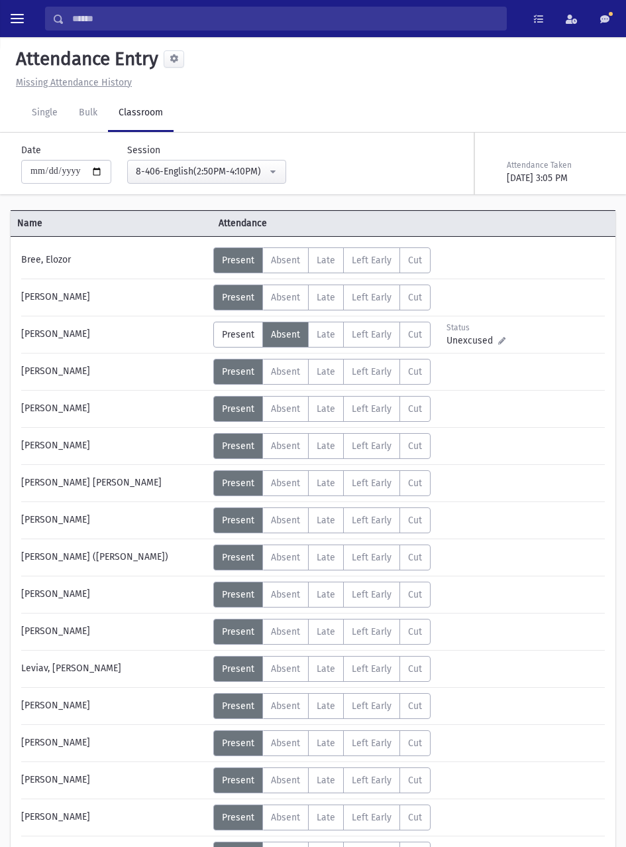
click at [13, 20] on span "toggle menu" at bounding box center [17, 18] width 13 height 13
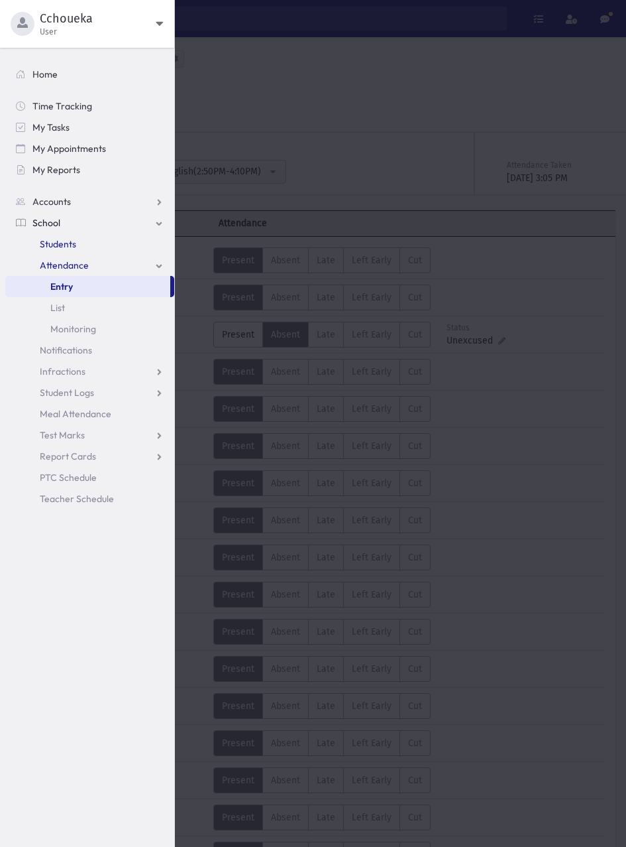
click at [74, 241] on span "Students" at bounding box center [58, 244] width 36 height 12
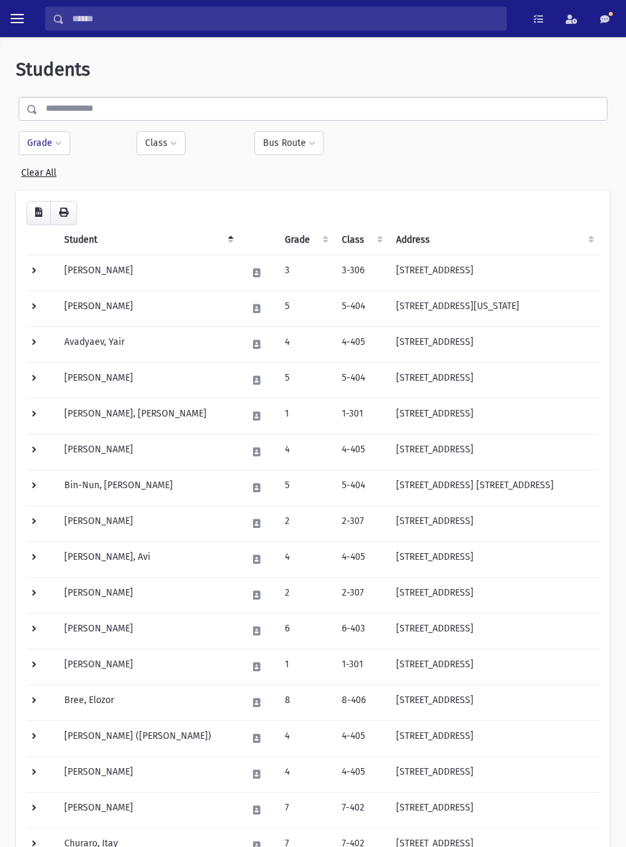
click at [58, 143] on span at bounding box center [58, 144] width 7 height 8
click at [118, 178] on ul at bounding box center [96, 180] width 138 height 20
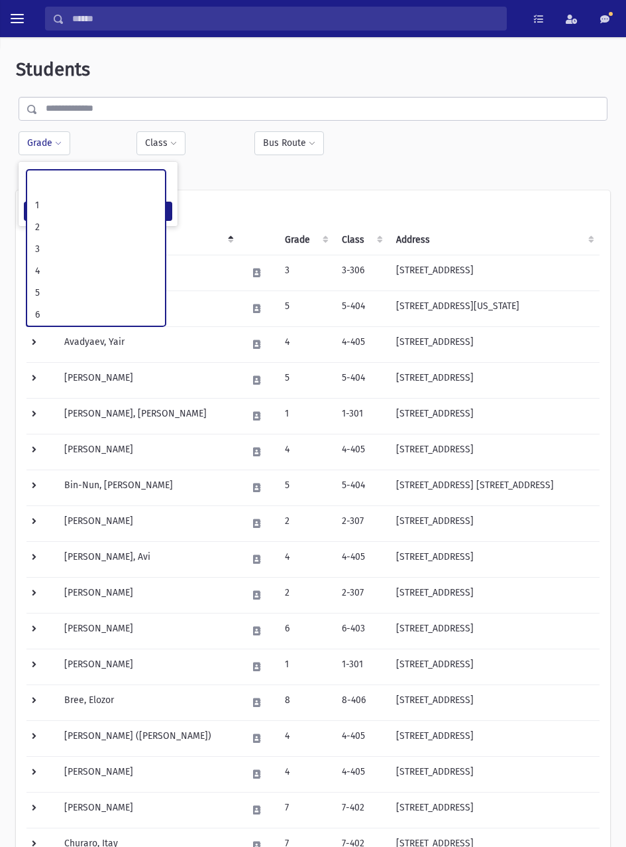
scroll to position [83, 0]
select select "*"
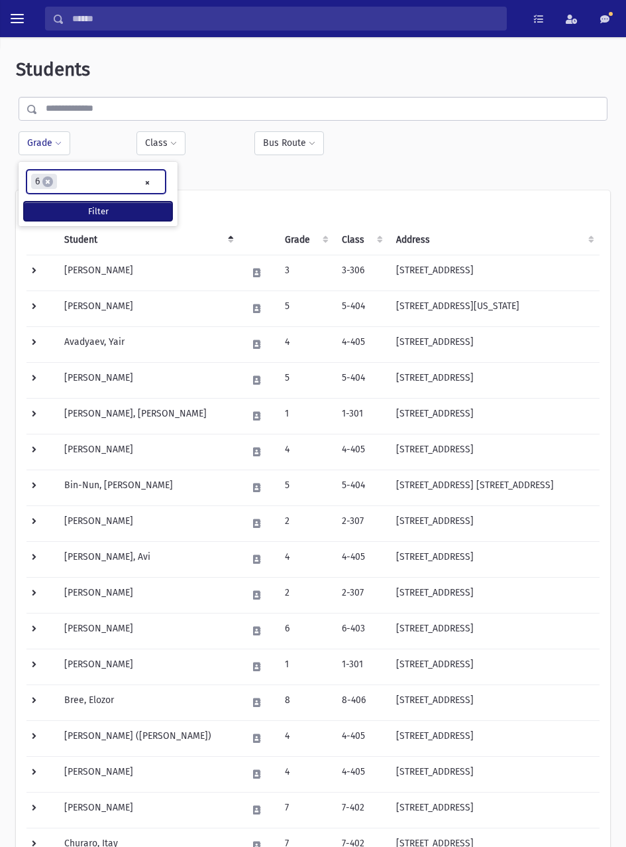
click at [135, 202] on button "Filter" at bounding box center [98, 211] width 148 height 19
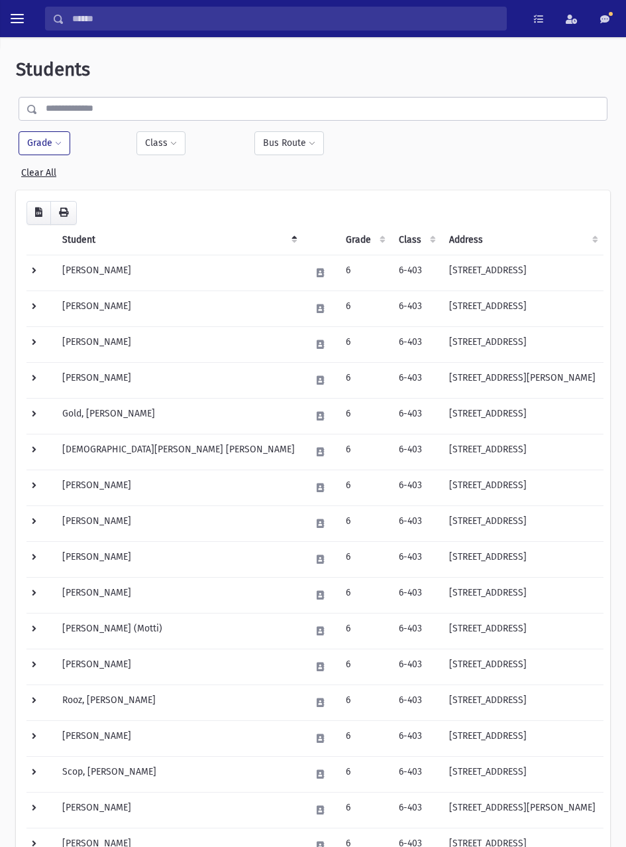
click at [55, 147] on span at bounding box center [58, 144] width 7 height 8
click at [97, 185] on ul "× × 6" at bounding box center [96, 181] width 138 height 22
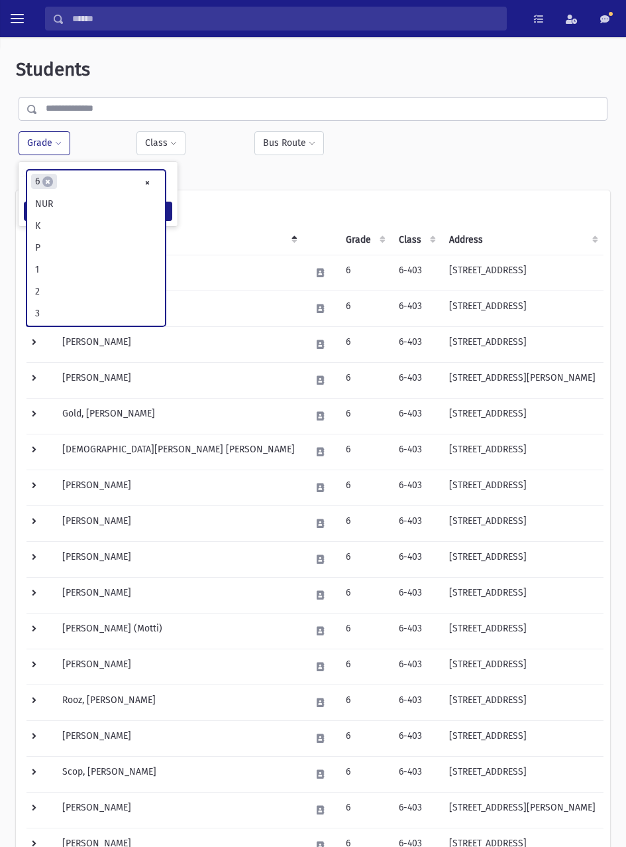
scroll to position [131, 0]
click at [44, 178] on span "×" at bounding box center [47, 181] width 11 height 11
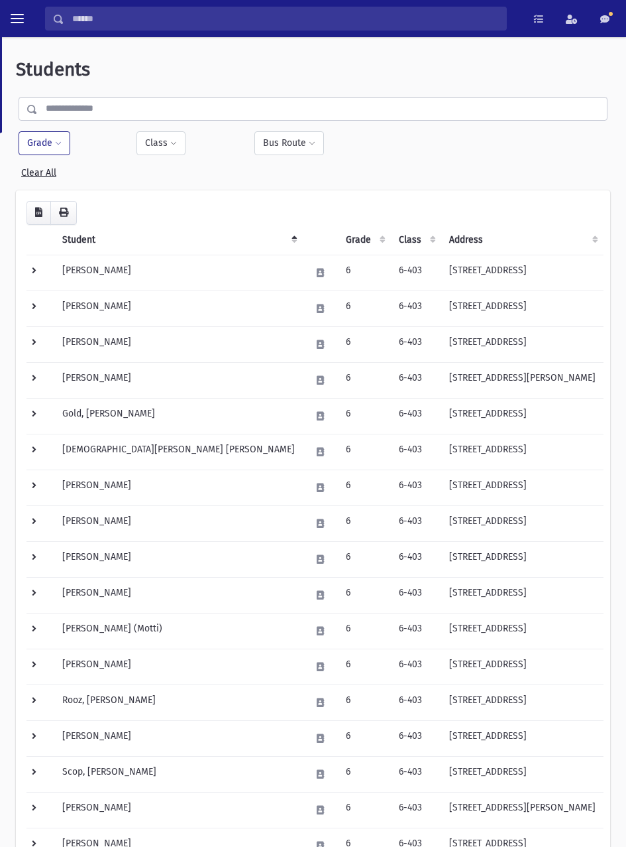
click at [58, 143] on span at bounding box center [58, 144] width 7 height 8
click at [104, 178] on ul at bounding box center [96, 180] width 138 height 20
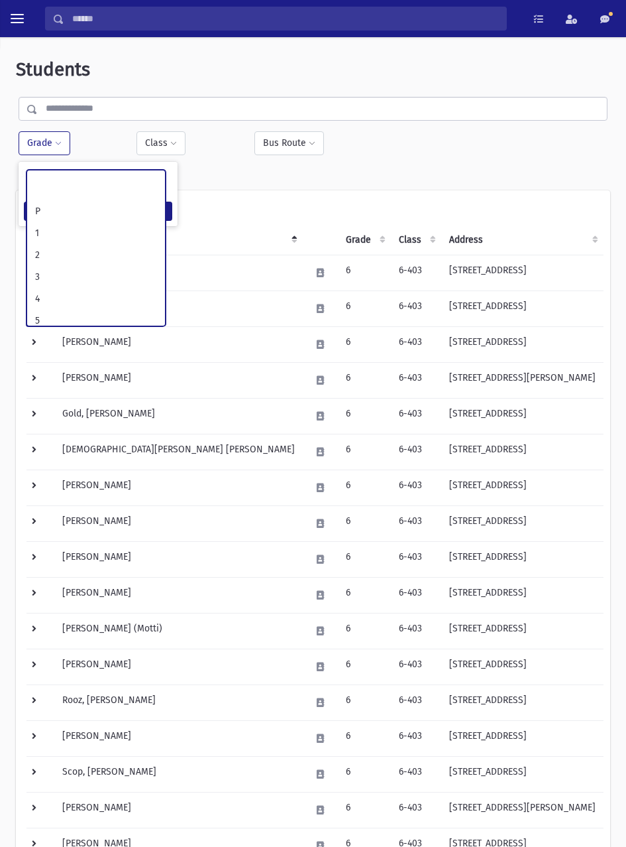
scroll to position [75, 0]
select select "*"
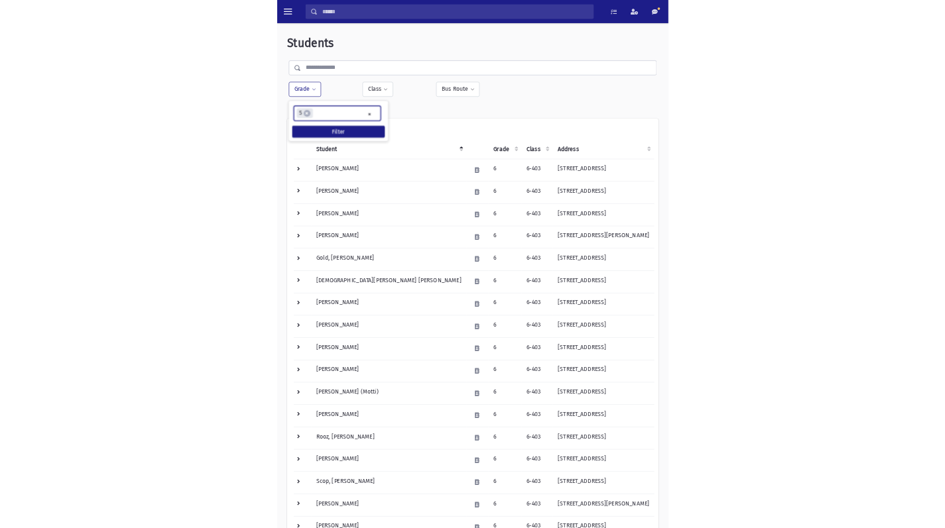
scroll to position [93, 0]
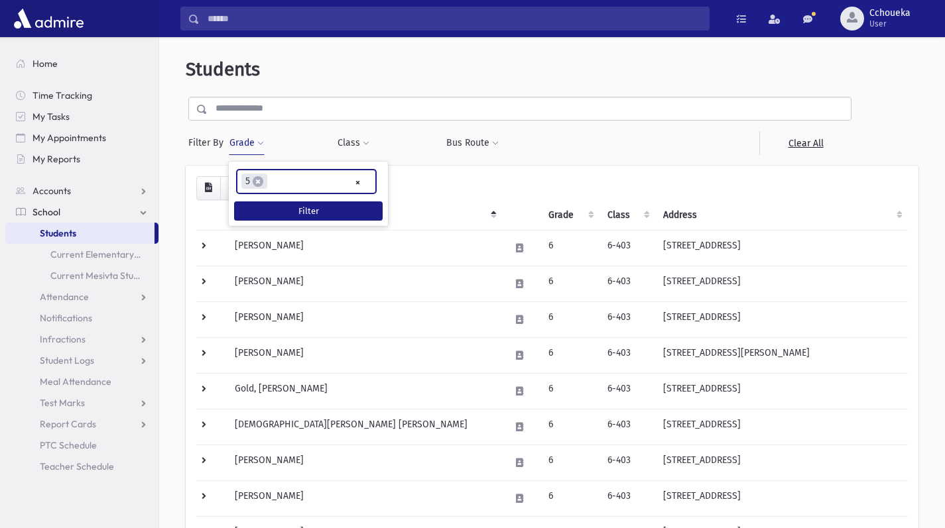
click at [357, 211] on button "Filter" at bounding box center [308, 211] width 148 height 19
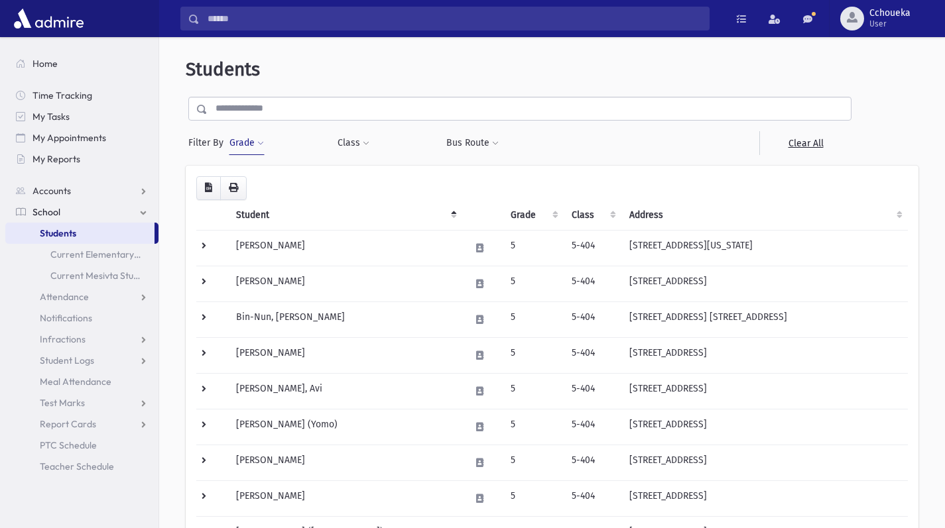
click at [300, 251] on td "[PERSON_NAME]" at bounding box center [345, 248] width 234 height 36
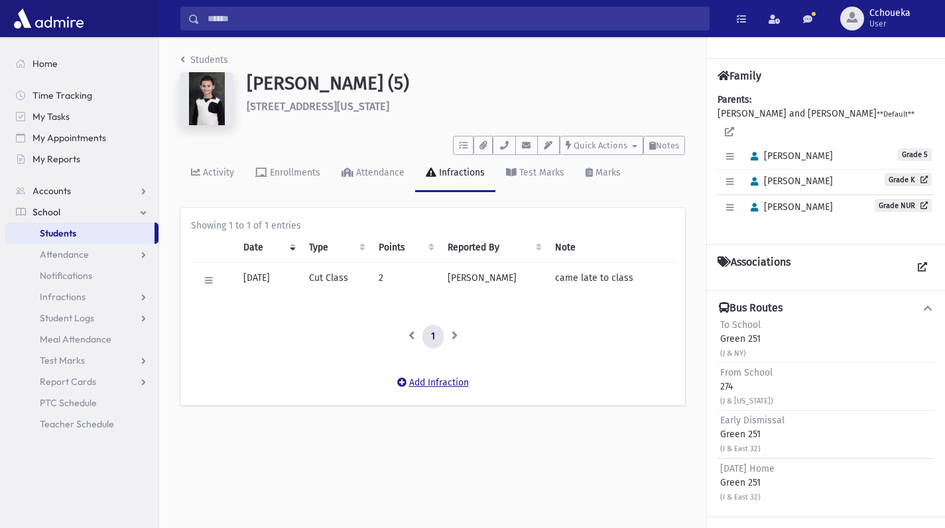
click at [451, 380] on button "Add Infraction" at bounding box center [432, 383] width 89 height 24
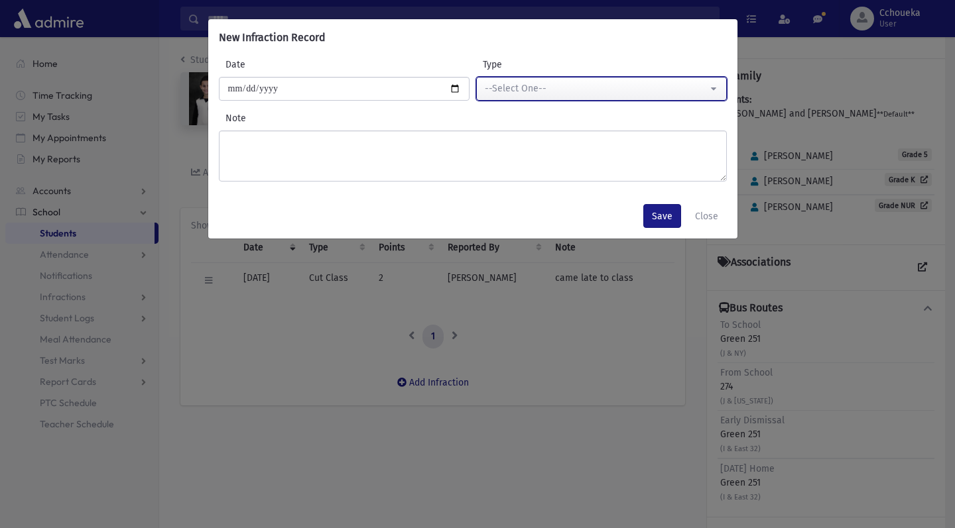
click at [577, 95] on div "--Select One--" at bounding box center [596, 89] width 223 height 14
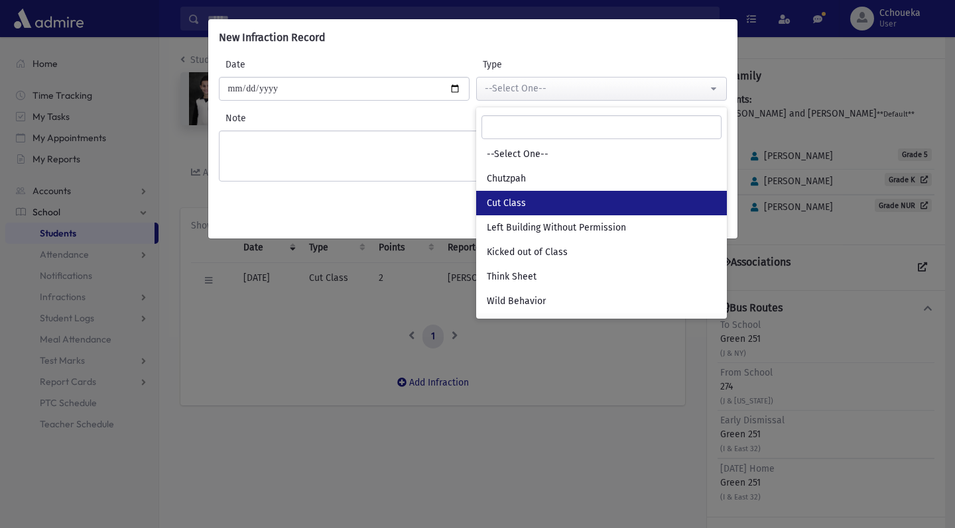
click at [535, 204] on link "Cut Class" at bounding box center [601, 203] width 251 height 25
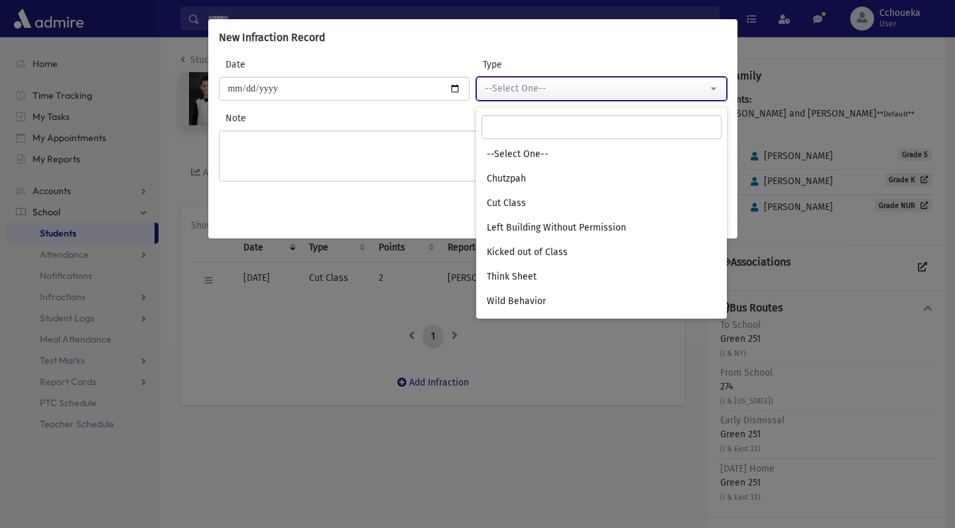
select select "*"
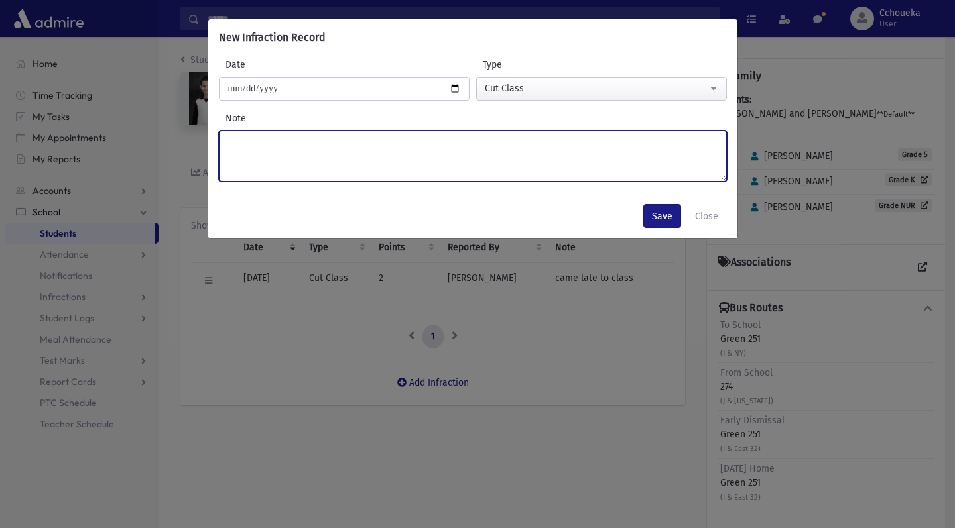
click at [457, 142] on textarea "Note" at bounding box center [473, 156] width 508 height 51
type textarea "**********"
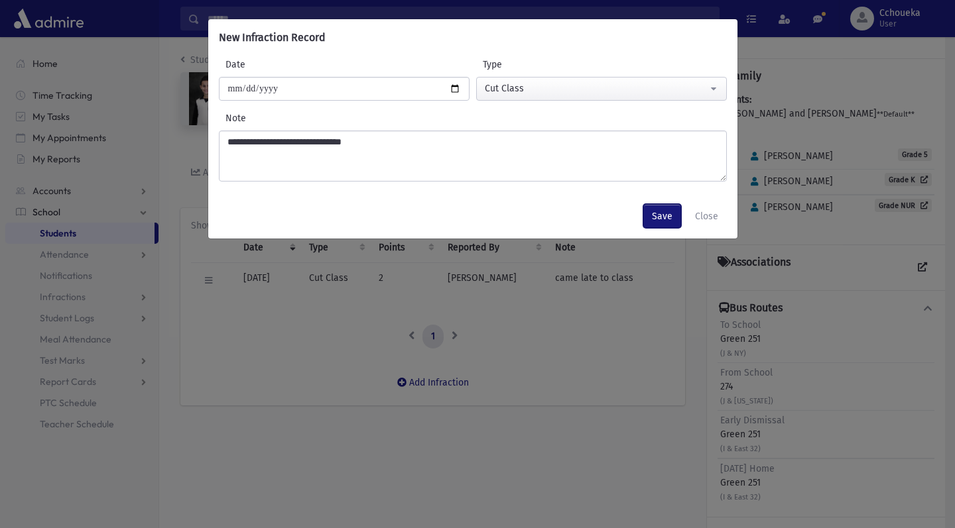
click at [664, 216] on button "Save" at bounding box center [662, 216] width 38 height 24
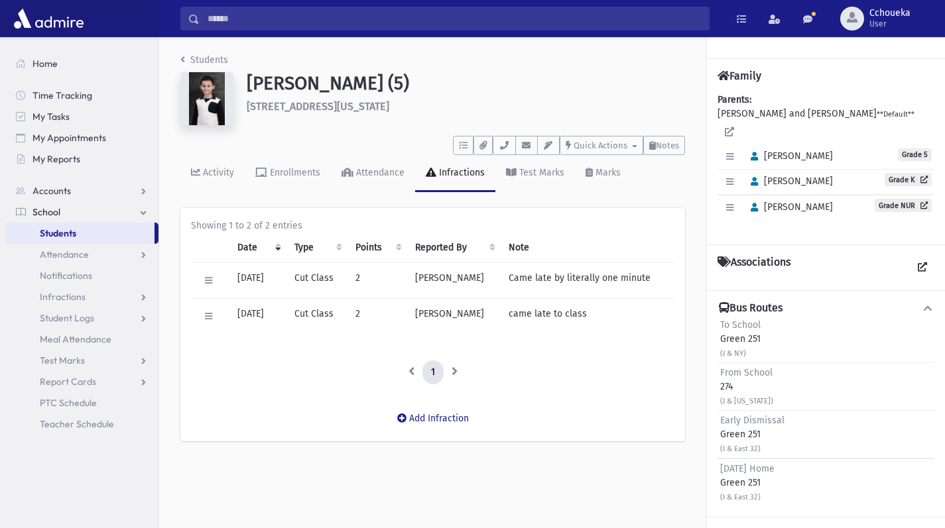
click at [393, 19] on input "Search" at bounding box center [454, 19] width 509 height 24
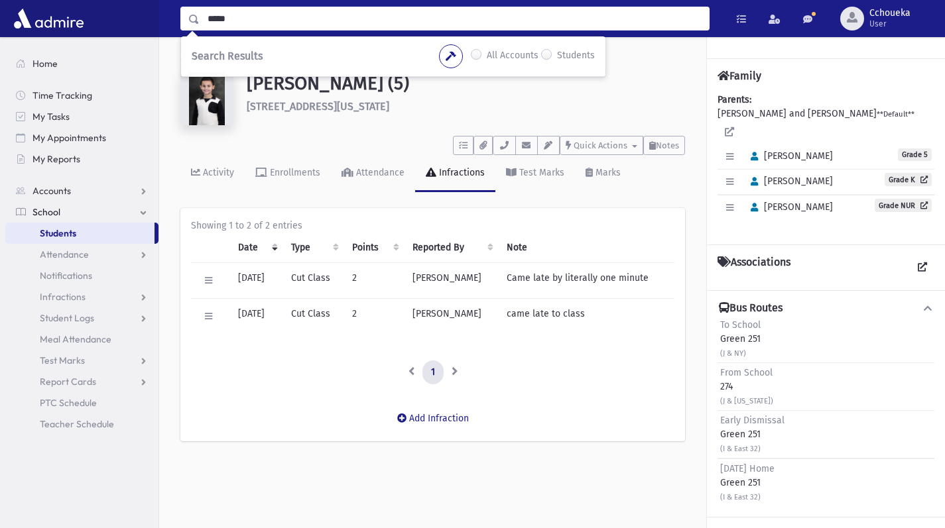
type input "*****"
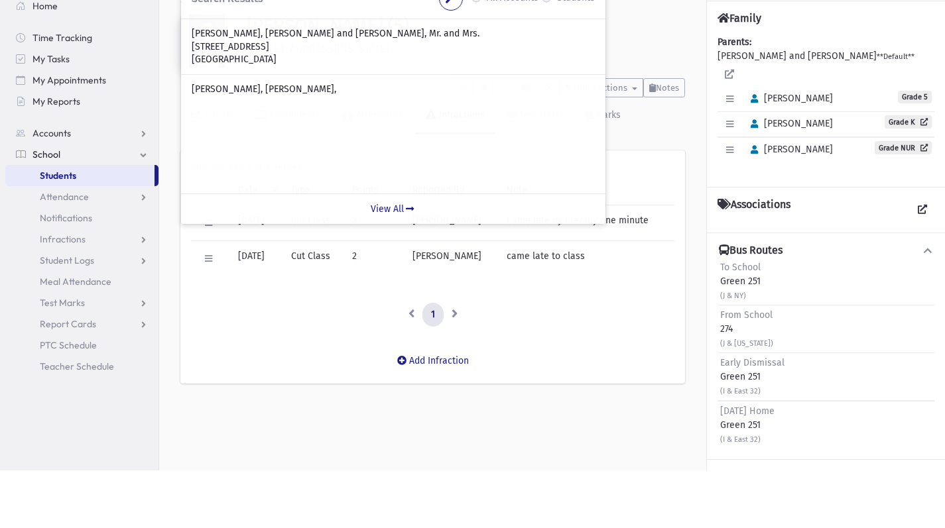
click at [72, 233] on span "Students" at bounding box center [58, 233] width 36 height 12
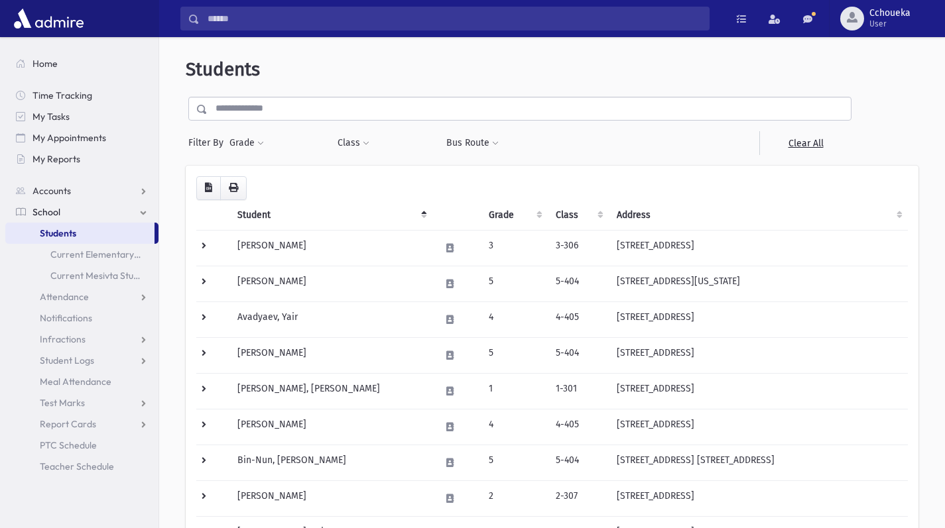
click at [335, 107] on input "text" at bounding box center [528, 109] width 643 height 24
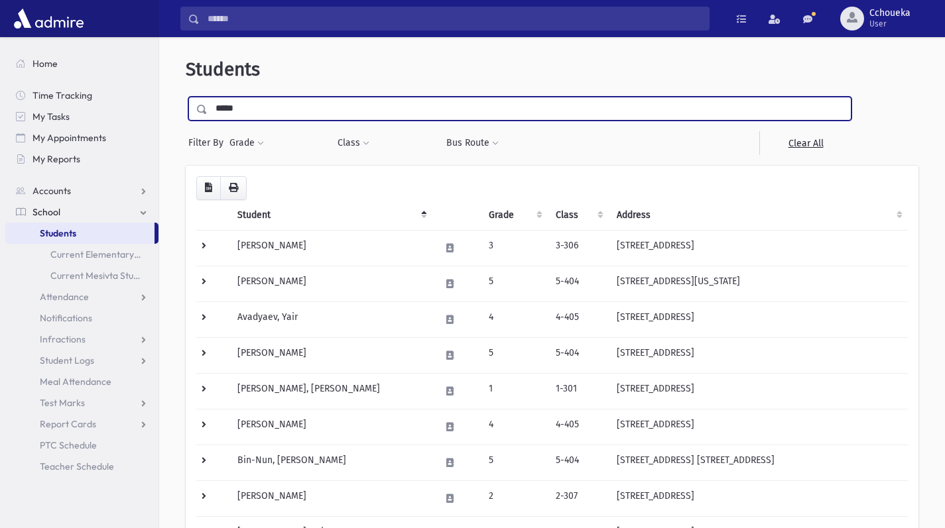
type input "*****"
click at [186, 97] on input "submit" at bounding box center [204, 106] width 37 height 18
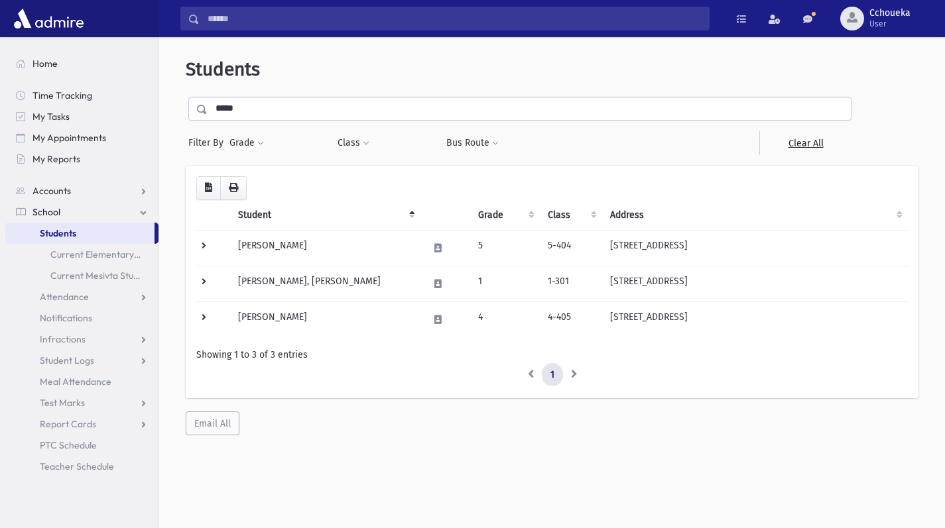
click at [289, 246] on td "Bikov, Aharon" at bounding box center [325, 248] width 191 height 36
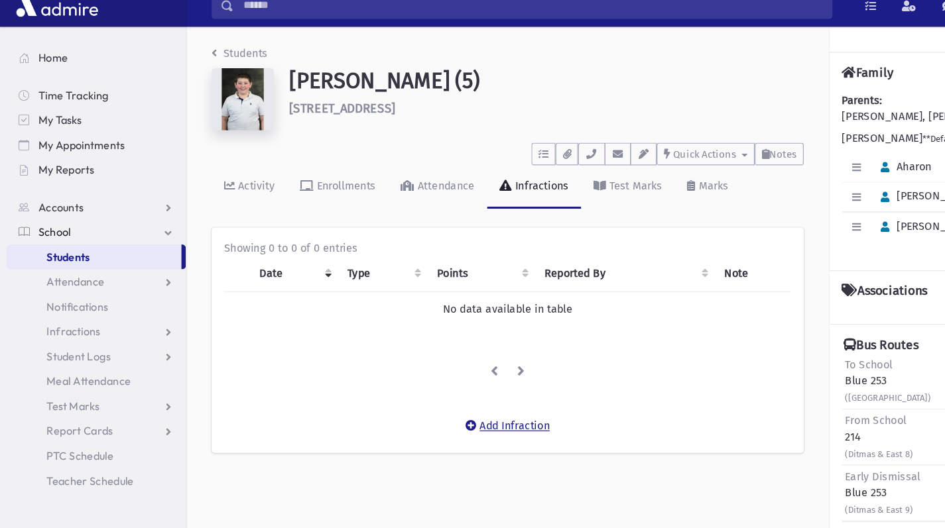
click at [455, 374] on button "Add Infraction" at bounding box center [432, 378] width 89 height 24
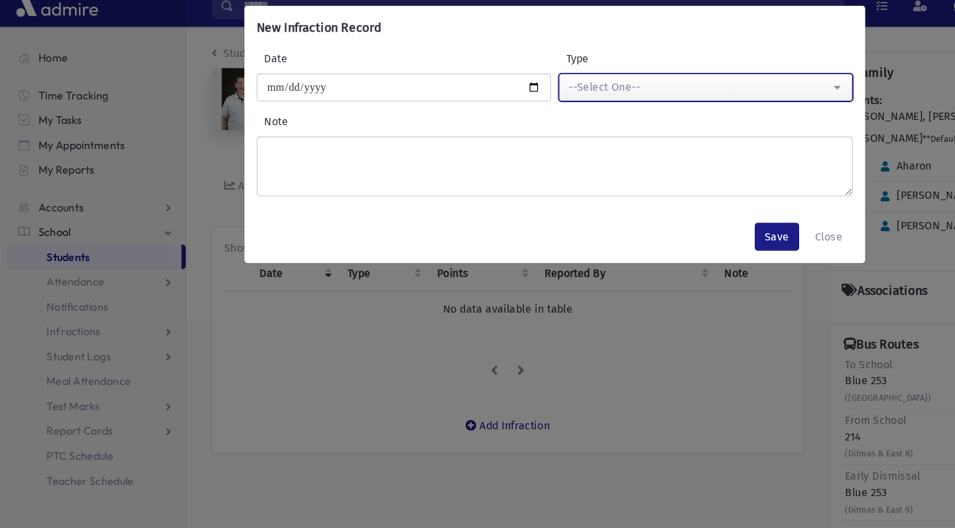
click at [589, 98] on button "--Select One--" at bounding box center [601, 89] width 251 height 24
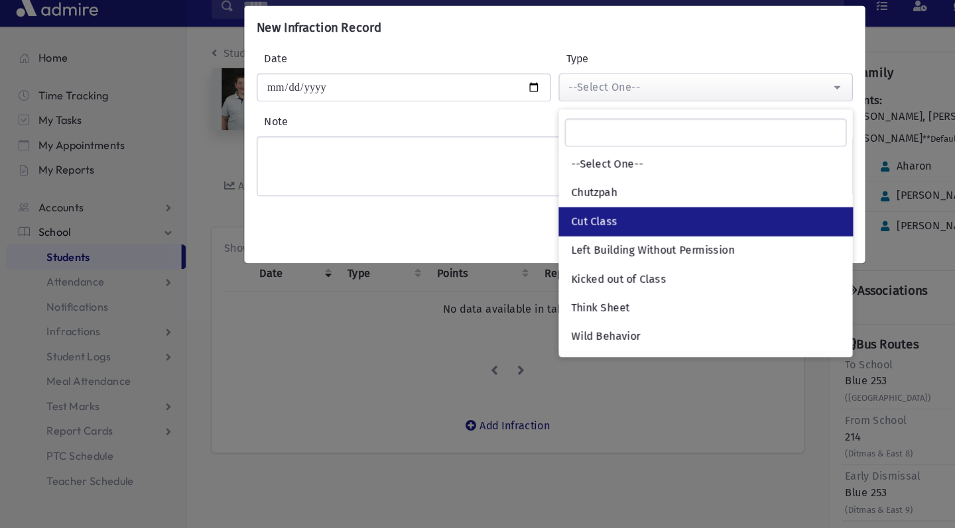
click at [553, 211] on link "Cut Class" at bounding box center [601, 203] width 251 height 25
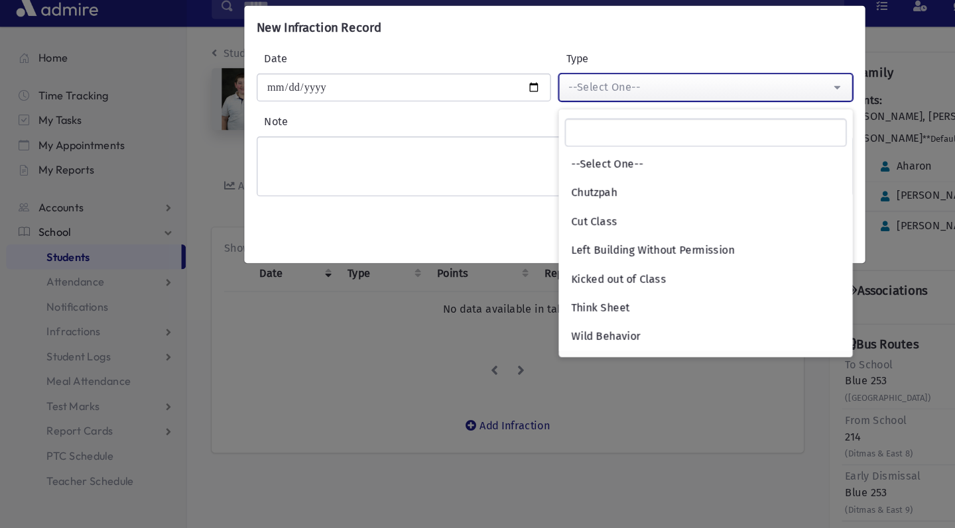
select select "*"
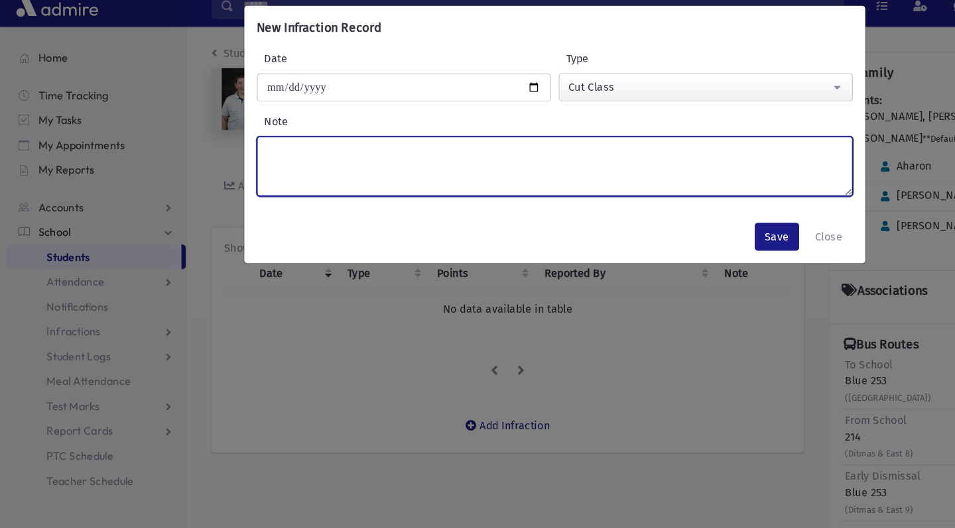
click at [561, 143] on textarea "Note" at bounding box center [473, 156] width 508 height 51
click at [257, 139] on textarea "**********" at bounding box center [473, 156] width 508 height 51
click at [274, 145] on textarea "**********" at bounding box center [473, 156] width 508 height 51
click at [275, 144] on textarea "**********" at bounding box center [473, 156] width 508 height 51
click at [268, 144] on textarea "**********" at bounding box center [473, 156] width 508 height 51
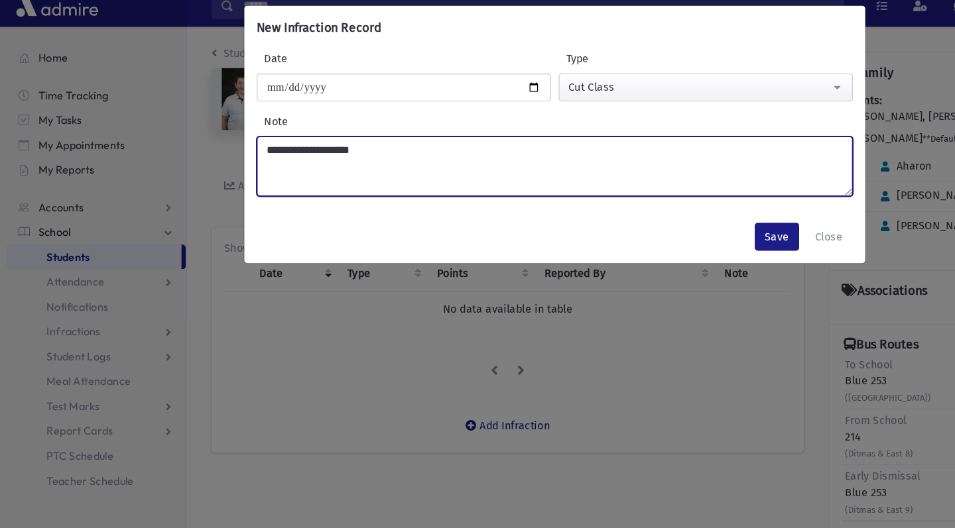
type textarea "**********"
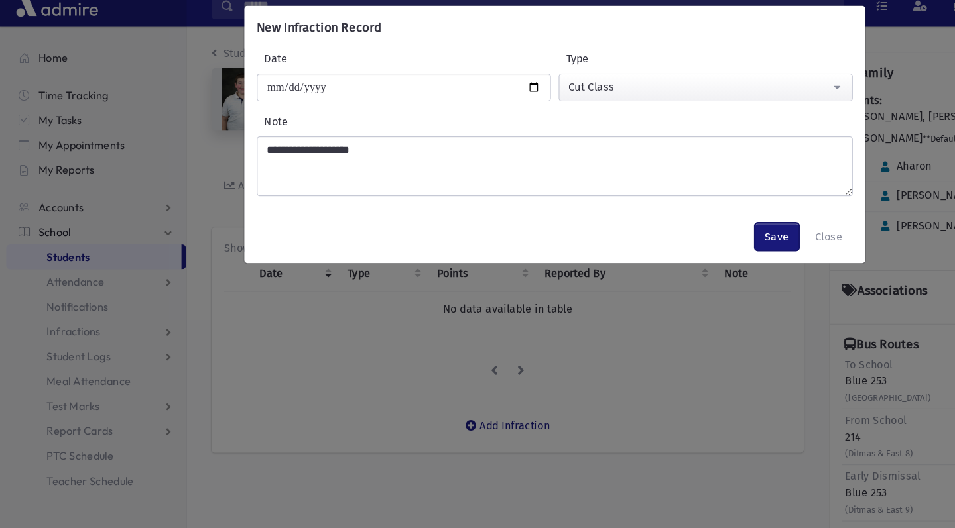
click at [657, 220] on button "Save" at bounding box center [662, 216] width 38 height 24
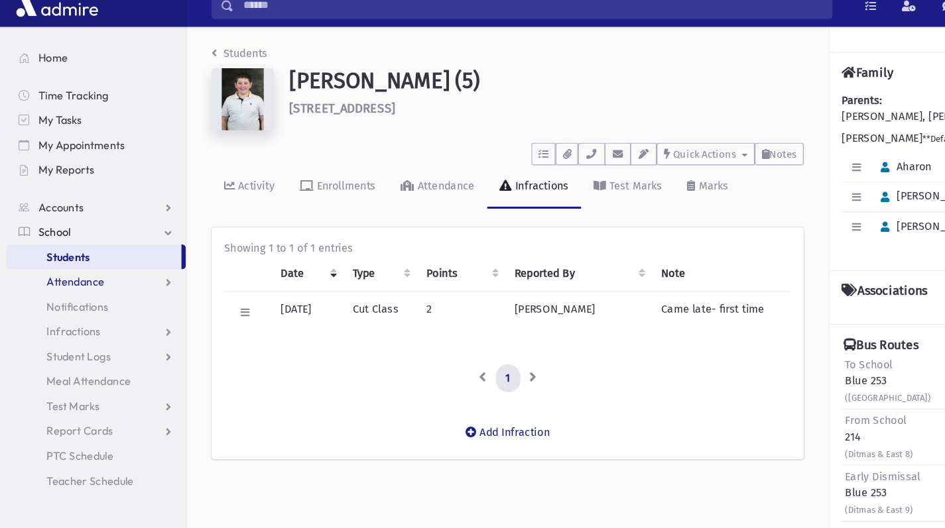
click at [87, 259] on span "Attendance" at bounding box center [64, 255] width 49 height 12
click at [71, 275] on span "Entry" at bounding box center [61, 276] width 23 height 12
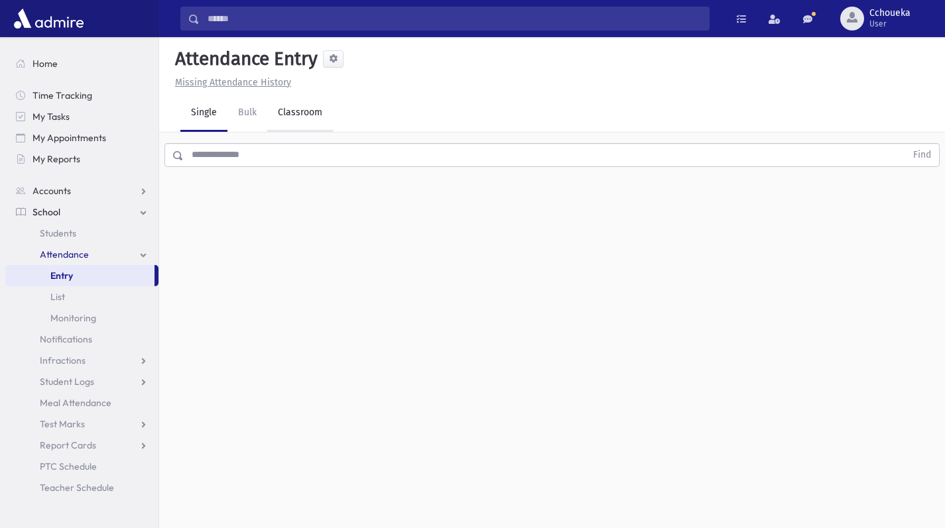
click at [315, 119] on link "Classroom" at bounding box center [300, 113] width 66 height 37
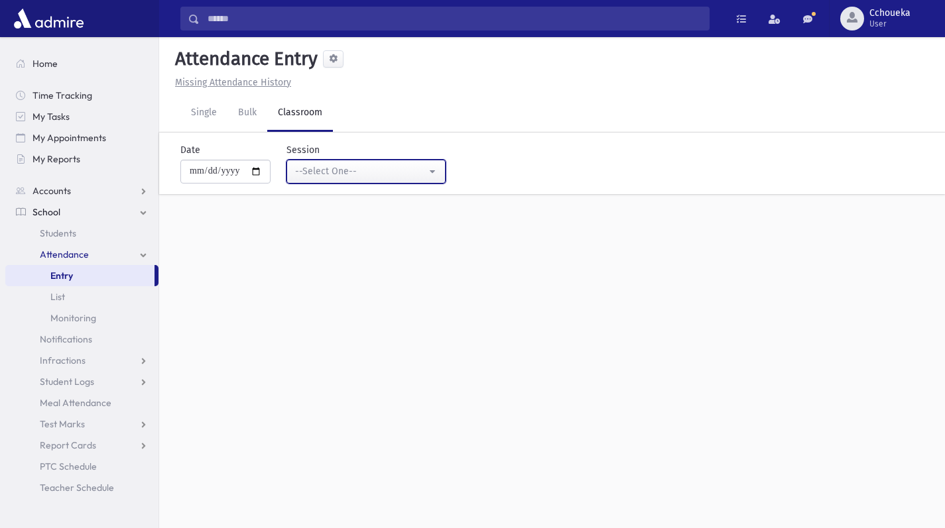
click at [407, 165] on div "--Select One--" at bounding box center [360, 171] width 131 height 14
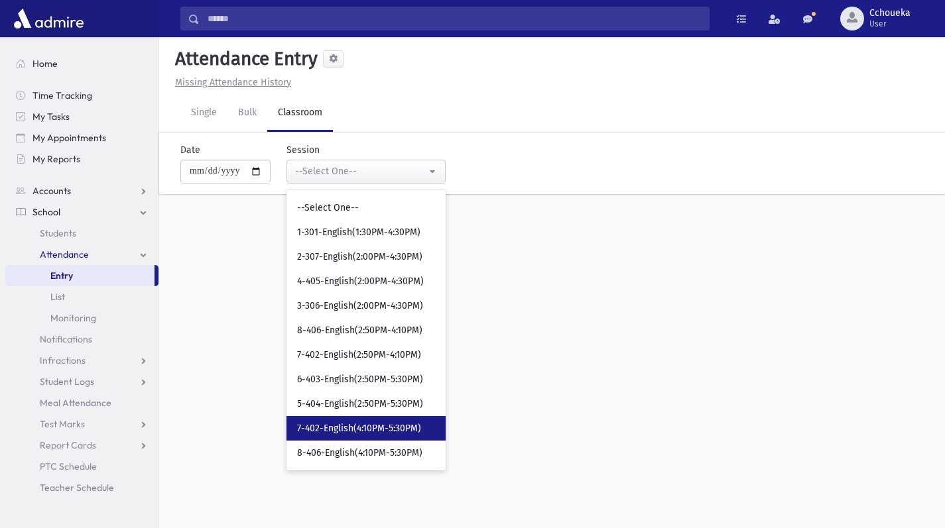
click at [367, 430] on span "7-402-English(4:10PM-5:30PM)" at bounding box center [359, 428] width 124 height 13
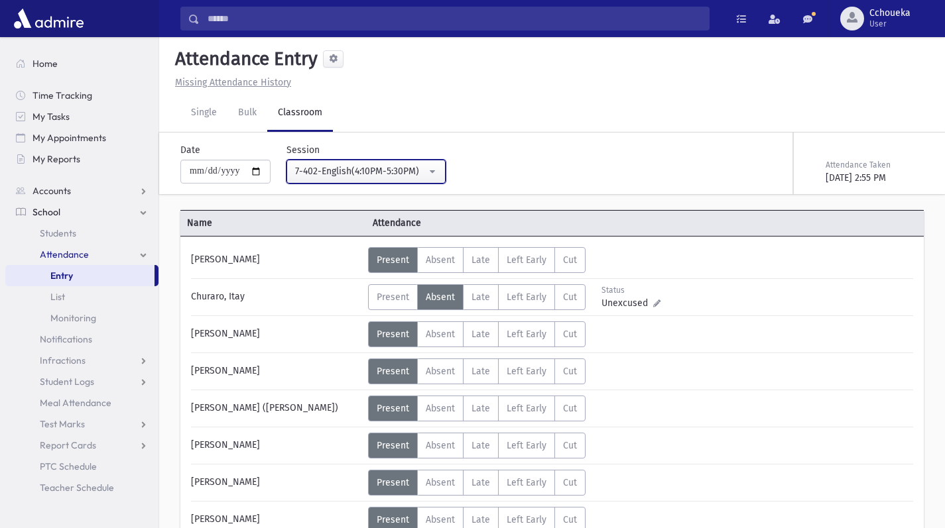
click at [411, 170] on div "7-402-English(4:10PM-5:30PM)" at bounding box center [360, 171] width 131 height 14
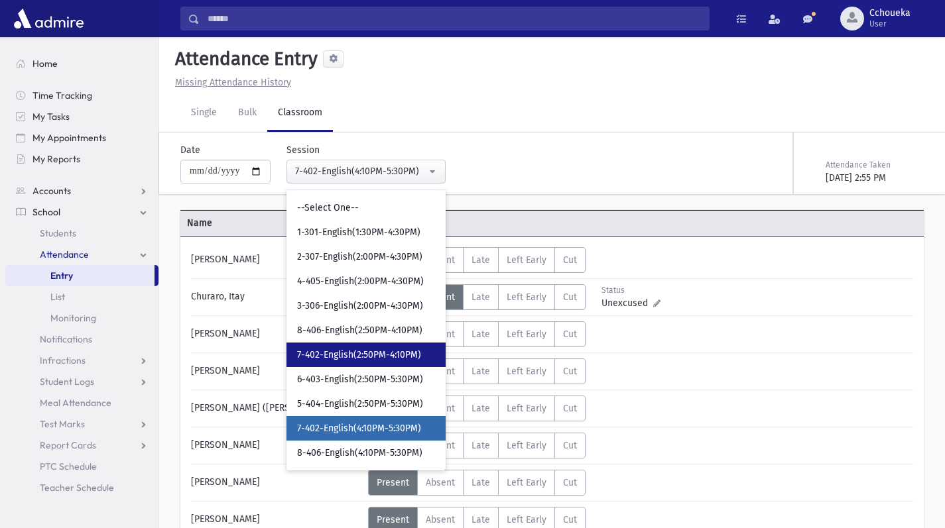
click at [379, 357] on span "7-402-English(2:50PM-4:10PM)" at bounding box center [359, 355] width 124 height 13
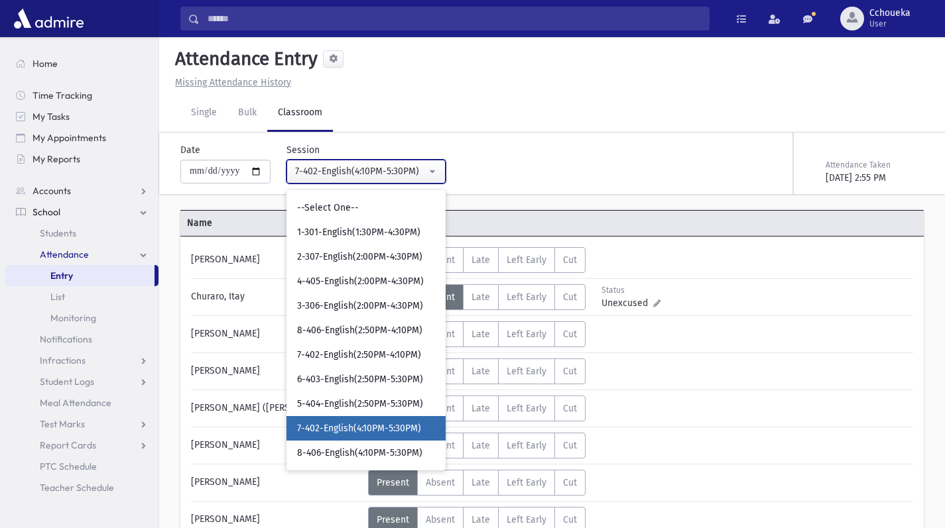
select select "****"
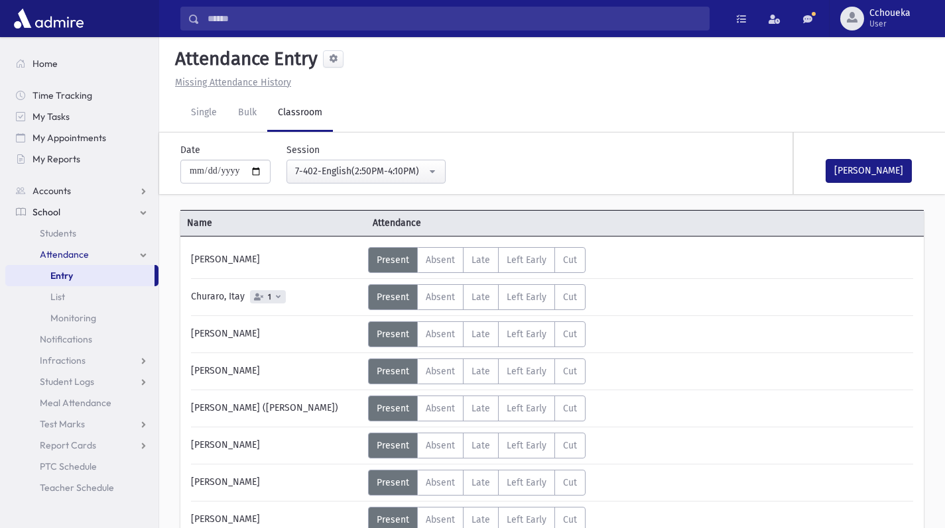
click at [447, 306] on label "Absent A" at bounding box center [440, 297] width 46 height 26
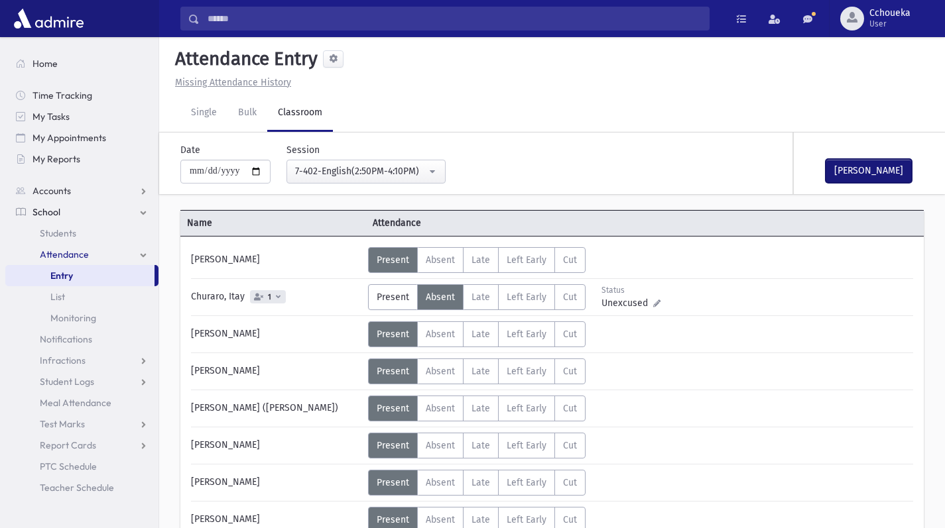
click at [876, 179] on button "[PERSON_NAME]" at bounding box center [868, 171] width 86 height 24
